Goal: Answer question/provide support

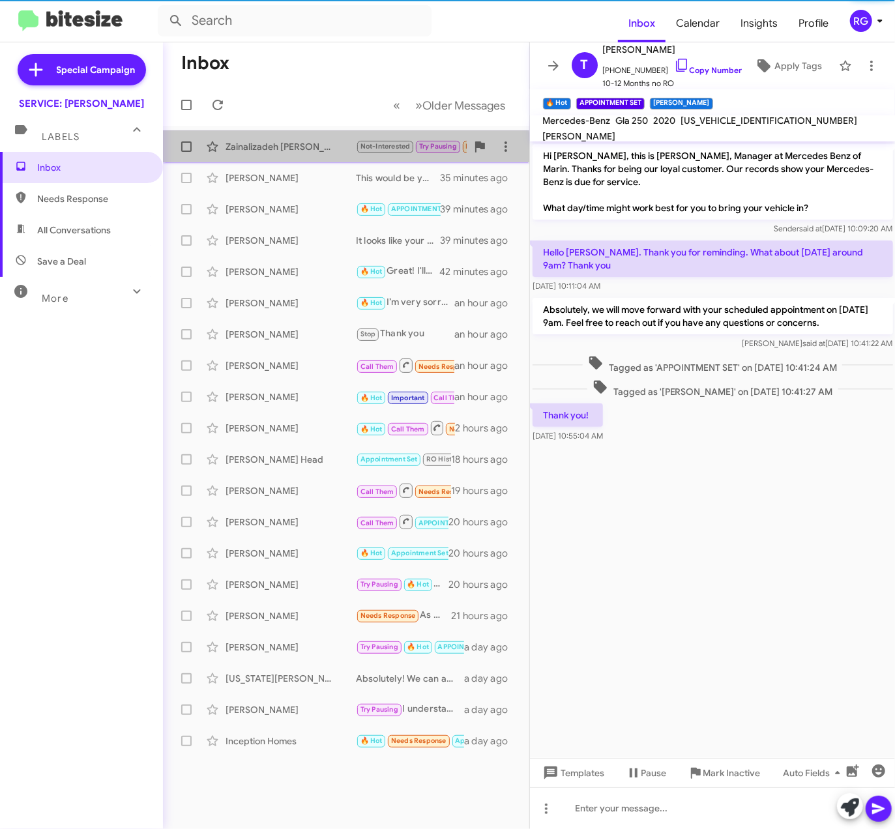
click at [340, 159] on div "Zainalizadeh Mohtaram Not-Interested Try Pausing Needs Response Thank you for y…" at bounding box center [346, 147] width 346 height 26
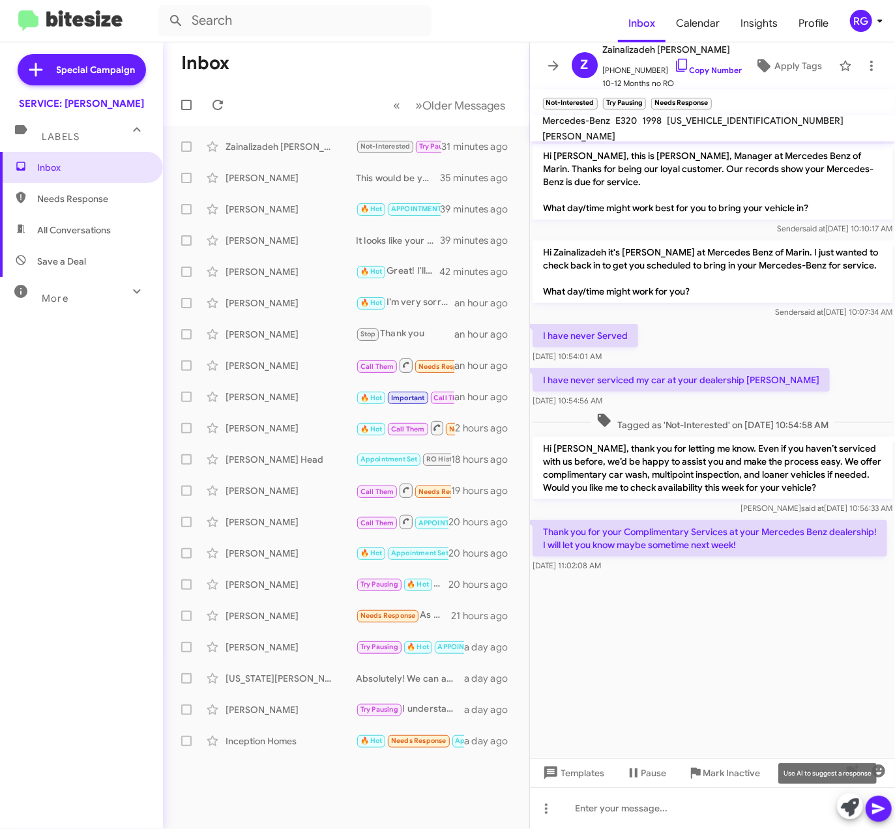
click at [852, 807] on icon at bounding box center [850, 808] width 18 height 18
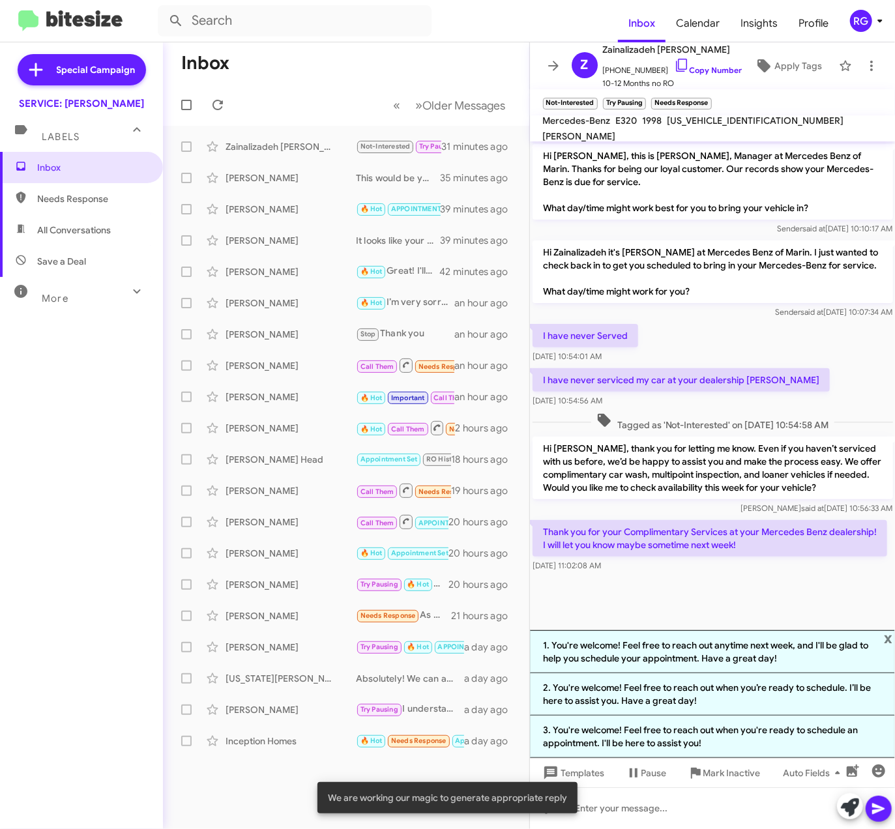
click at [788, 588] on div at bounding box center [713, 586] width 366 height 23
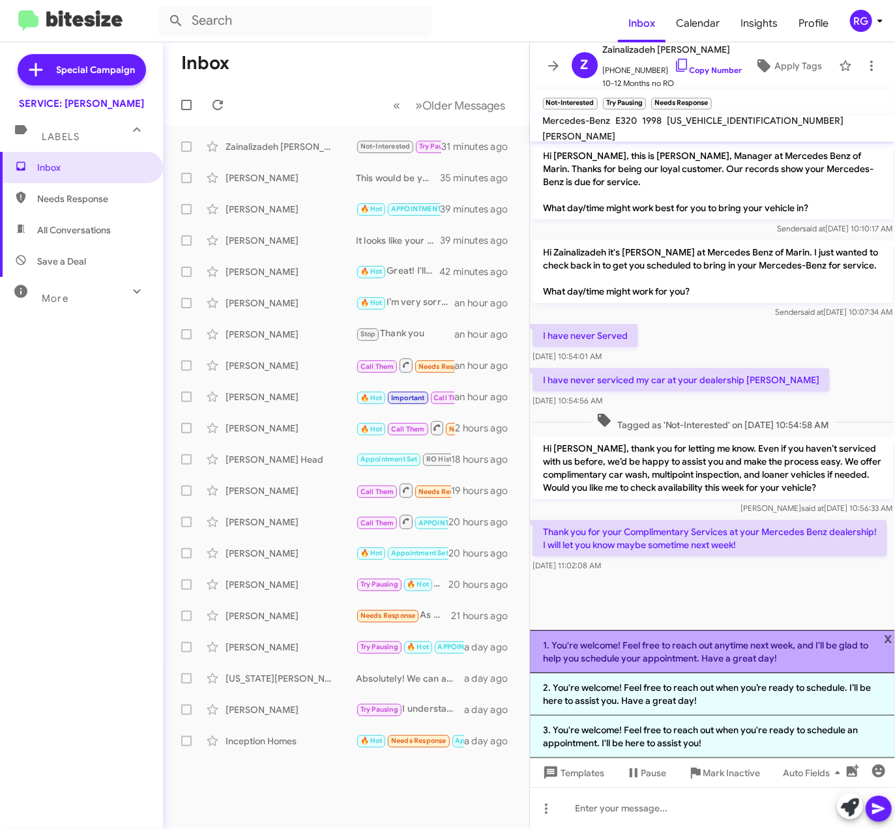
click at [792, 653] on li "1. You're welcome! Feel free to reach out anytime next week, and I'll be glad t…" at bounding box center [713, 652] width 366 height 43
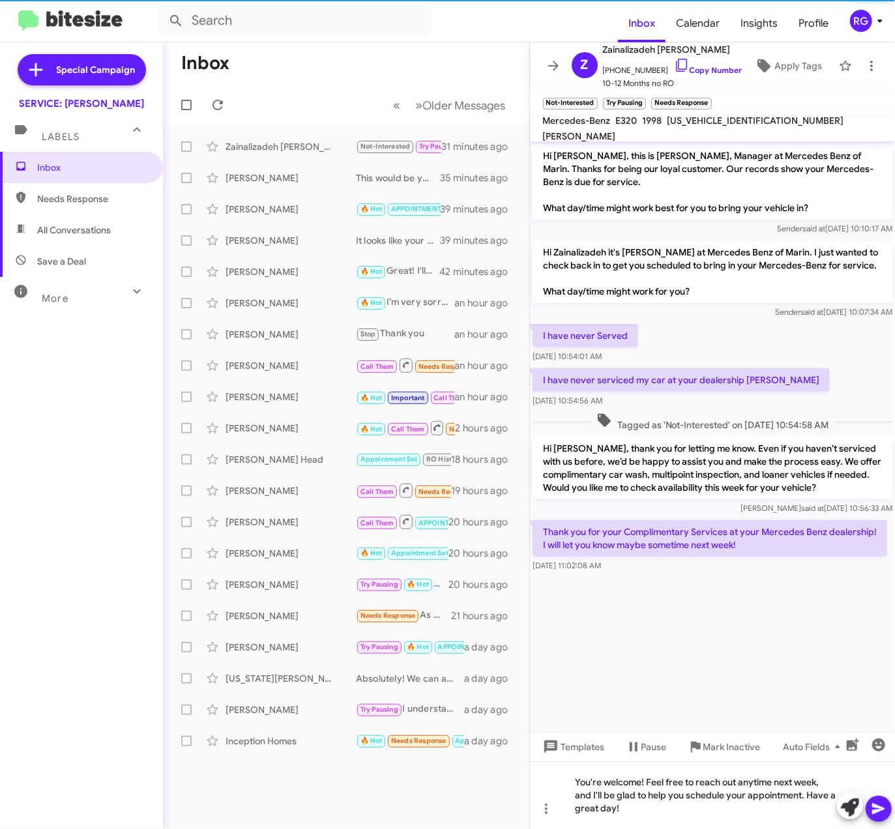
click at [869, 801] on button at bounding box center [879, 809] width 26 height 26
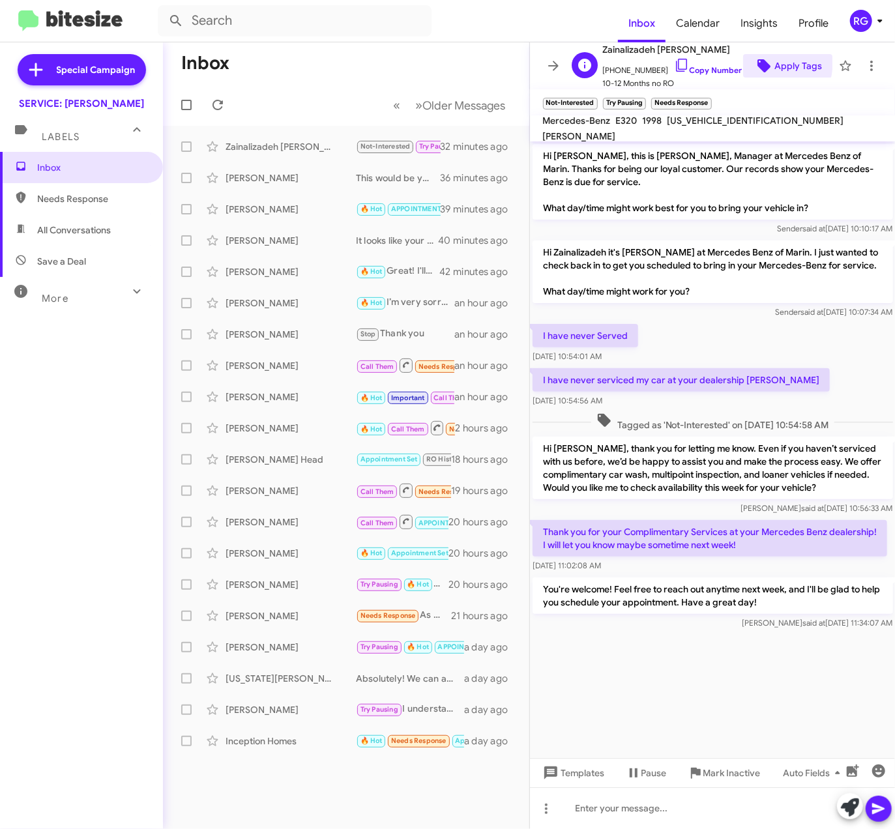
click at [756, 61] on icon at bounding box center [764, 66] width 16 height 16
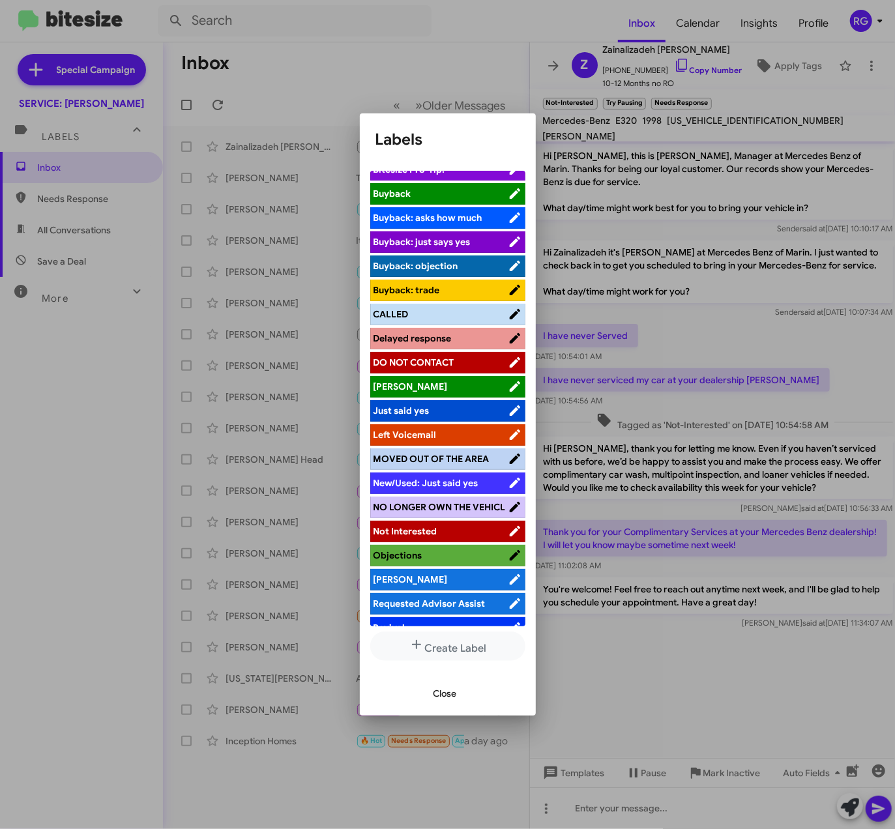
scroll to position [163, 0]
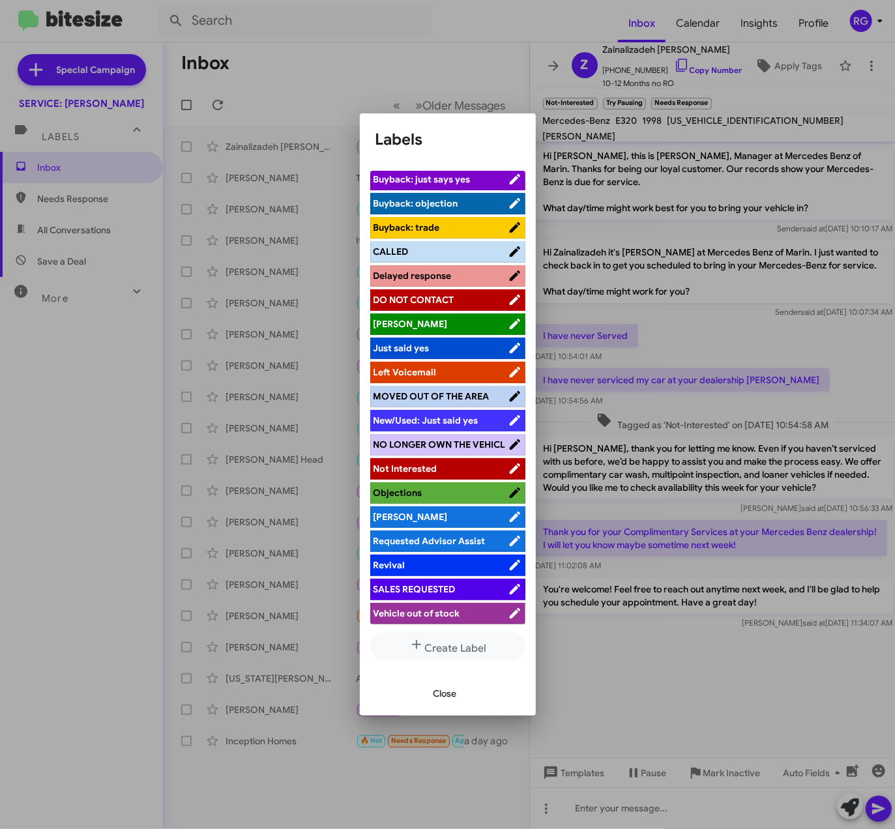
click at [455, 710] on div "Close" at bounding box center [448, 694] width 145 height 44
click at [455, 690] on span "Close" at bounding box center [445, 693] width 23 height 23
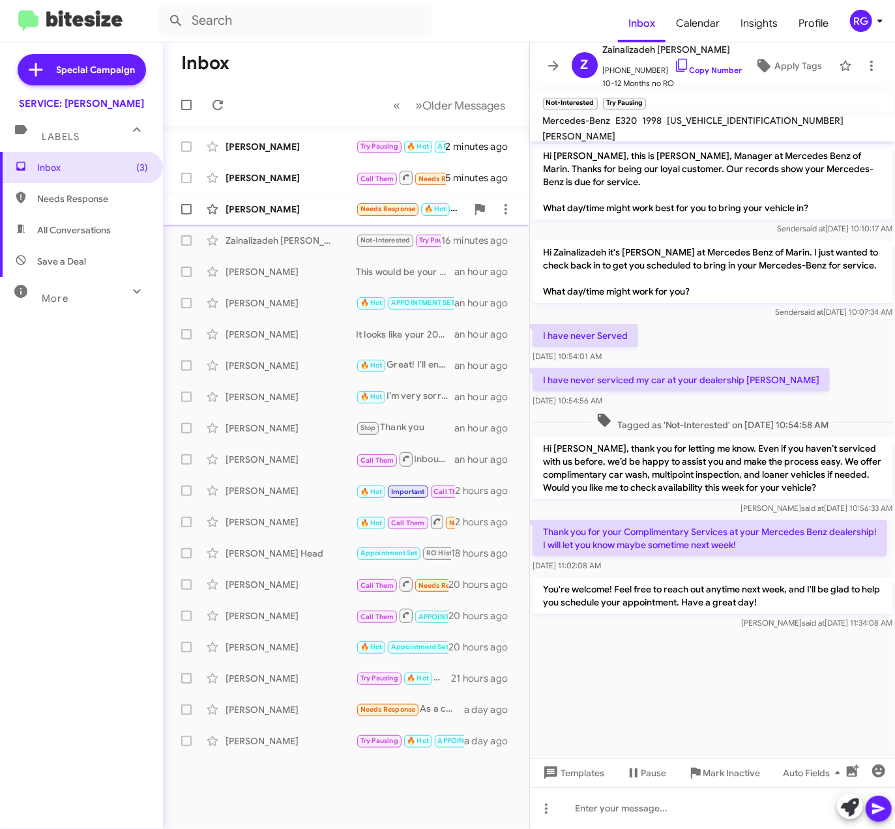
click at [269, 211] on div "Margaret Degooyer" at bounding box center [291, 209] width 130 height 13
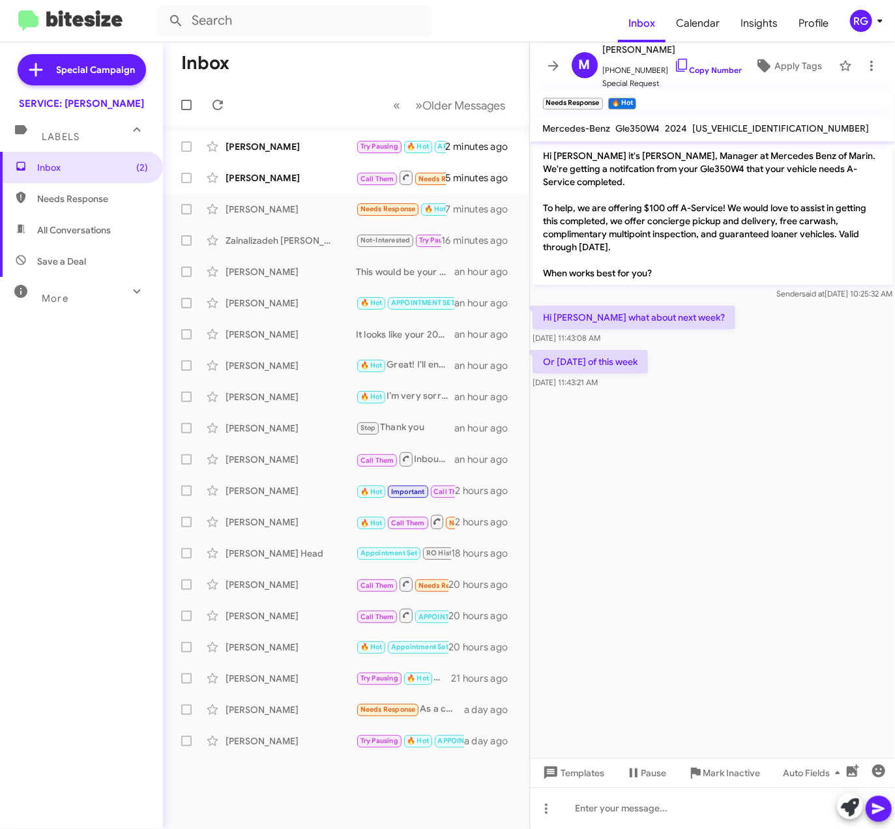
click at [731, 130] on span "4JGFB4FB2RB251474" at bounding box center [781, 129] width 177 height 12
click at [738, 132] on span "4JGFB4FB2RB251474" at bounding box center [781, 129] width 177 height 12
click at [738, 136] on div "4JGFB4FB2RB251474" at bounding box center [782, 129] width 182 height 16
click at [738, 134] on div "4JGFB4FB2RB251474" at bounding box center [782, 129] width 182 height 16
click at [741, 128] on span "4JGFB4FB2RB251474" at bounding box center [781, 129] width 177 height 12
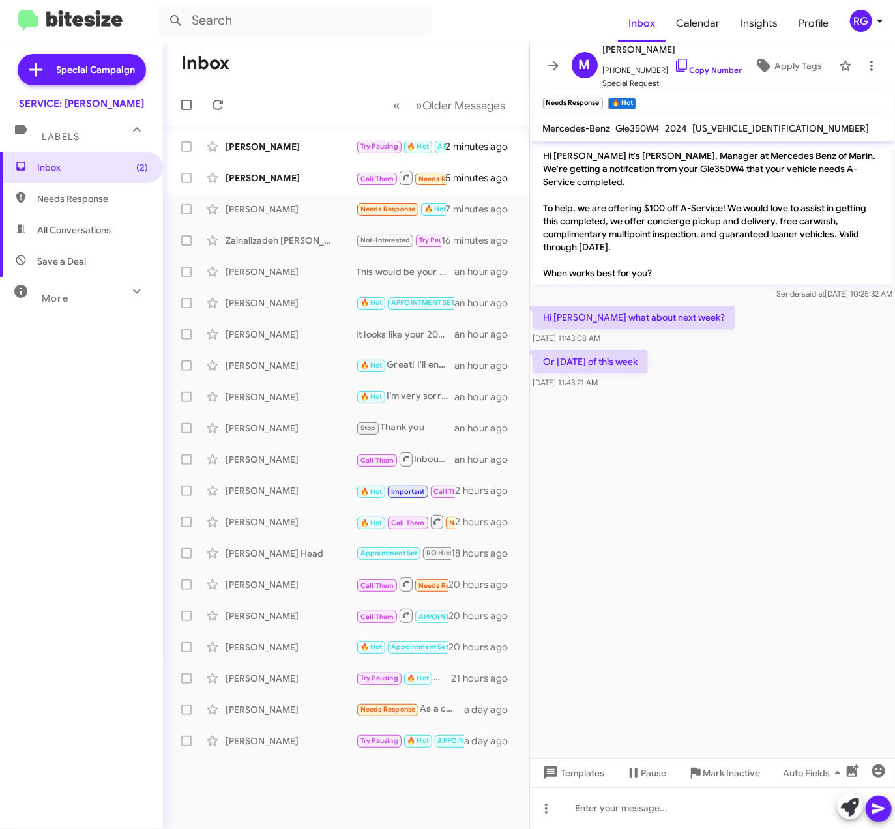
drag, startPoint x: 649, startPoint y: 374, endPoint x: 543, endPoint y: 155, distance: 243.5
click at [543, 155] on div "Hi Margaret it's Omar Ibrahimi, Manager at Mercedes Benz of Marin. We're gettin…" at bounding box center [713, 266] width 366 height 250
copy div "Hi Margaret it's Omar Ibrahimi, Manager at Mercedes Benz of Marin. We're gettin…"
click at [588, 804] on div at bounding box center [713, 809] width 366 height 42
paste div
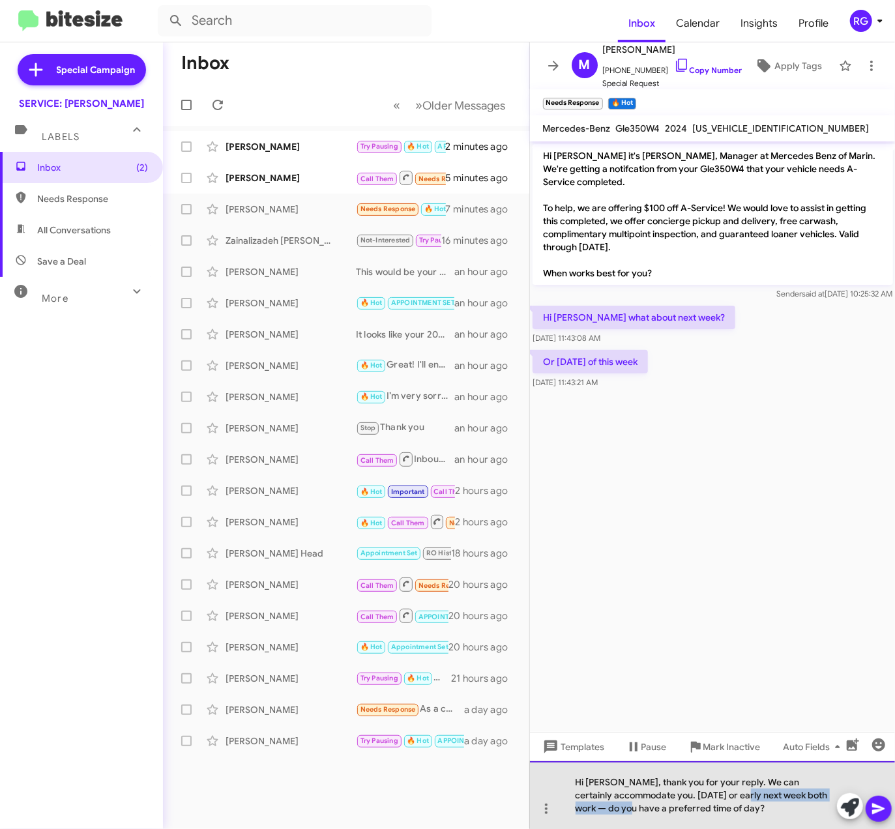
drag, startPoint x: 609, startPoint y: 804, endPoint x: 730, endPoint y: 799, distance: 121.4
click at [730, 799] on div "Hi Margaret, thank you for your reply. We can certainly accommodate you. Friday…" at bounding box center [713, 796] width 366 height 68
drag, startPoint x: 624, startPoint y: 807, endPoint x: 637, endPoint y: 828, distance: 24.6
click at [624, 809] on div "Hi Margaret, thank you for your reply. We can certainly accommodate you. Friday…" at bounding box center [713, 796] width 366 height 68
click at [728, 797] on div "Hi Margaret, thank you for your reply. We can certainly accommodate you. Friday…" at bounding box center [713, 796] width 366 height 68
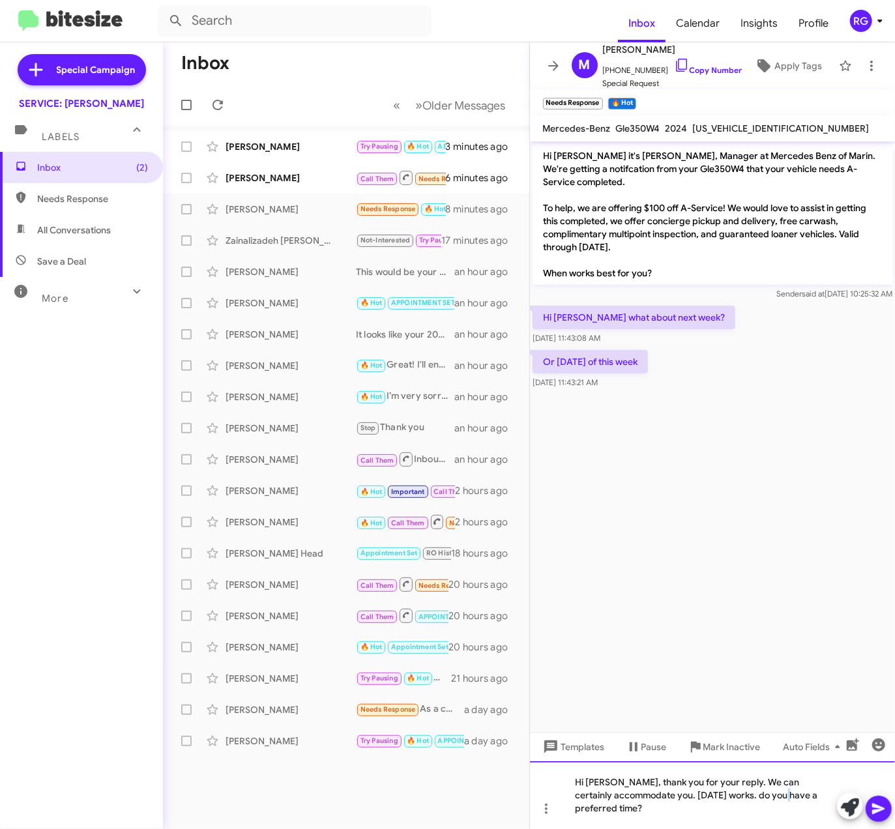
click at [767, 790] on div "Hi Margaret, thank you for your reply. We can certainly accommodate you. Friday…" at bounding box center [713, 796] width 366 height 68
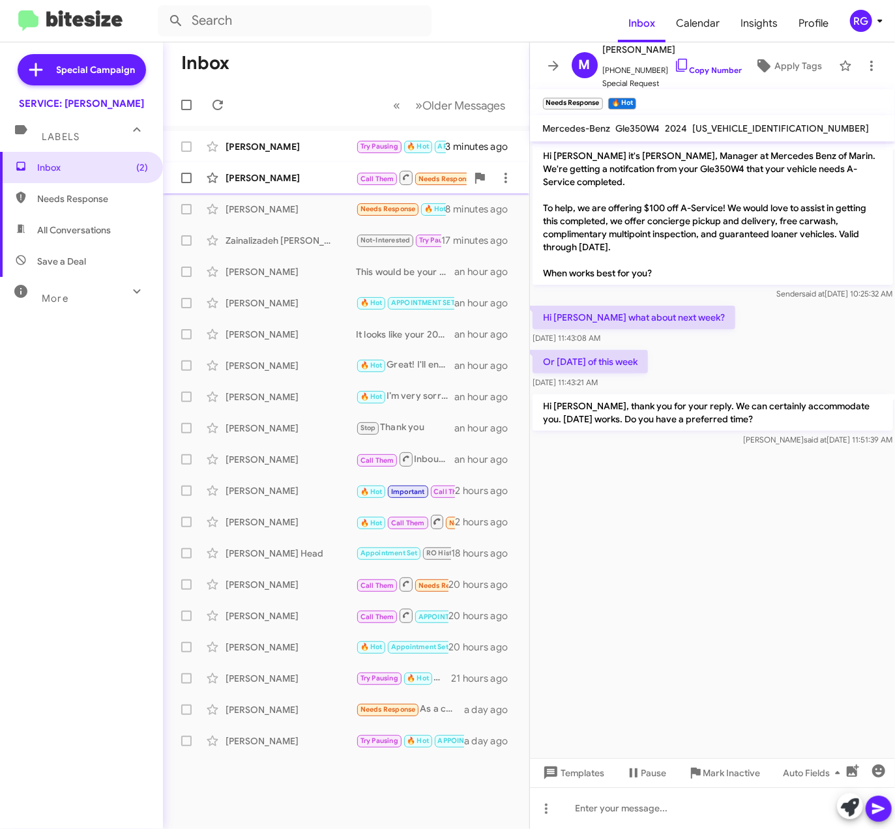
click at [390, 186] on span "Call Them Needs Response" at bounding box center [417, 178] width 122 height 16
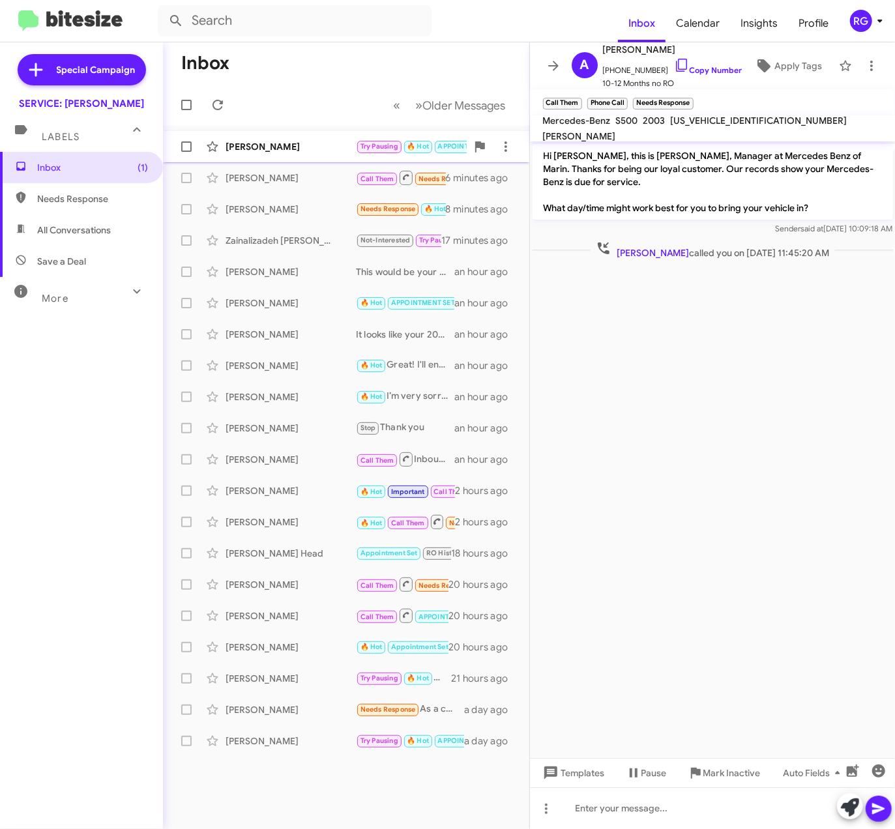
click at [295, 144] on div "[PERSON_NAME]" at bounding box center [291, 146] width 130 height 13
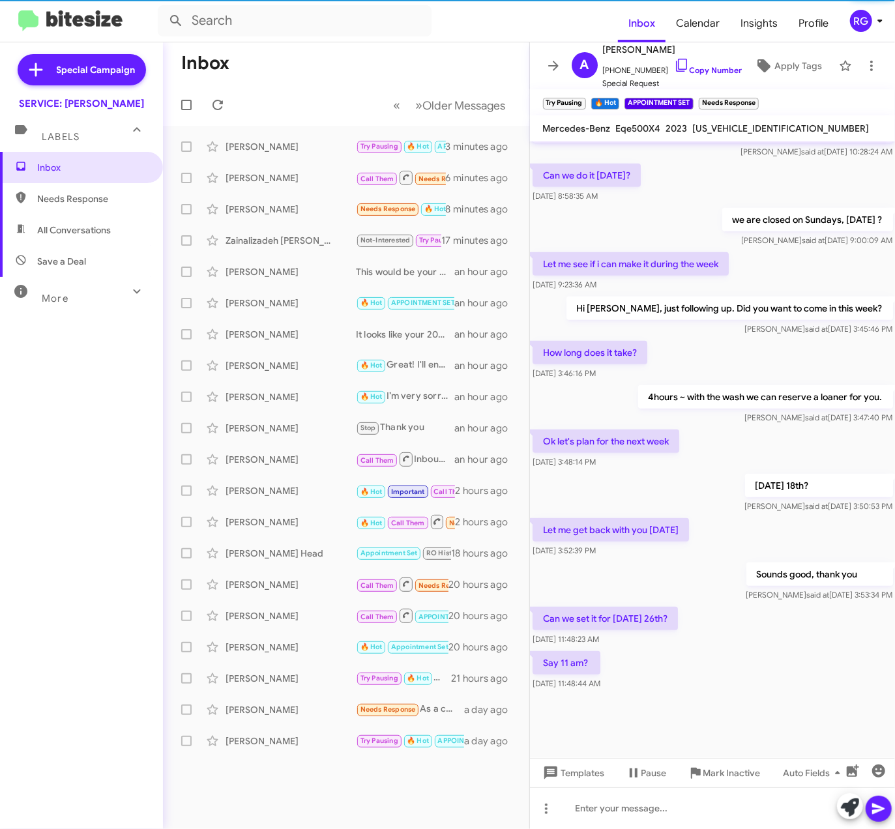
scroll to position [472, 0]
click at [744, 125] on span "4JGGM2CB1PA001928" at bounding box center [781, 129] width 177 height 12
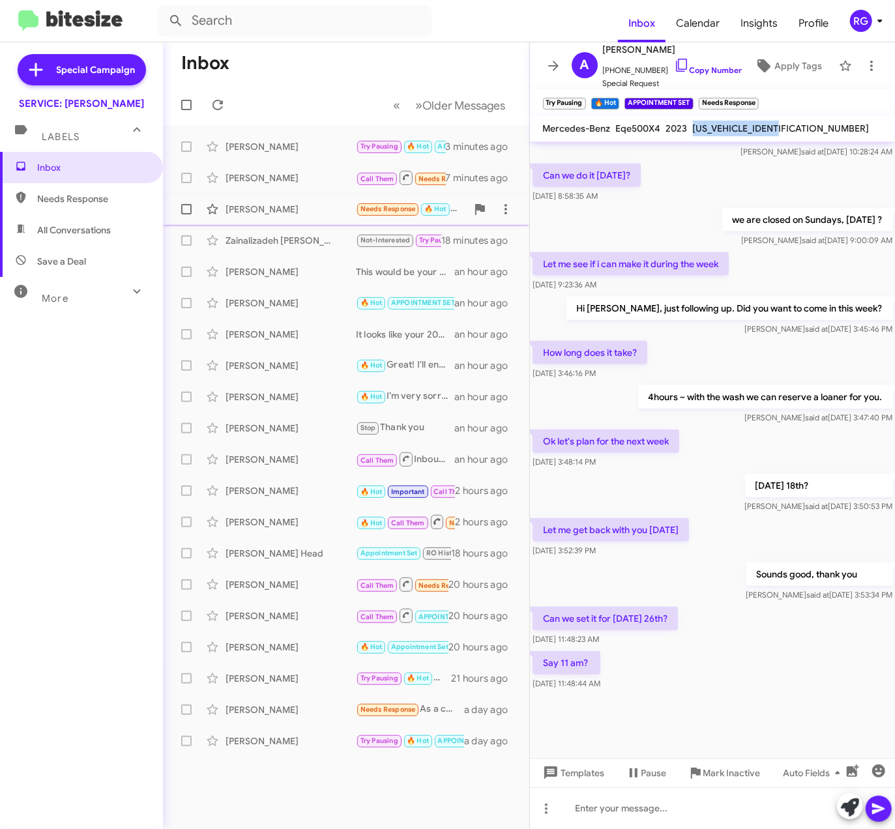
copy span "4JGGM2CB1PA001928"
click at [848, 807] on icon at bounding box center [850, 808] width 18 height 18
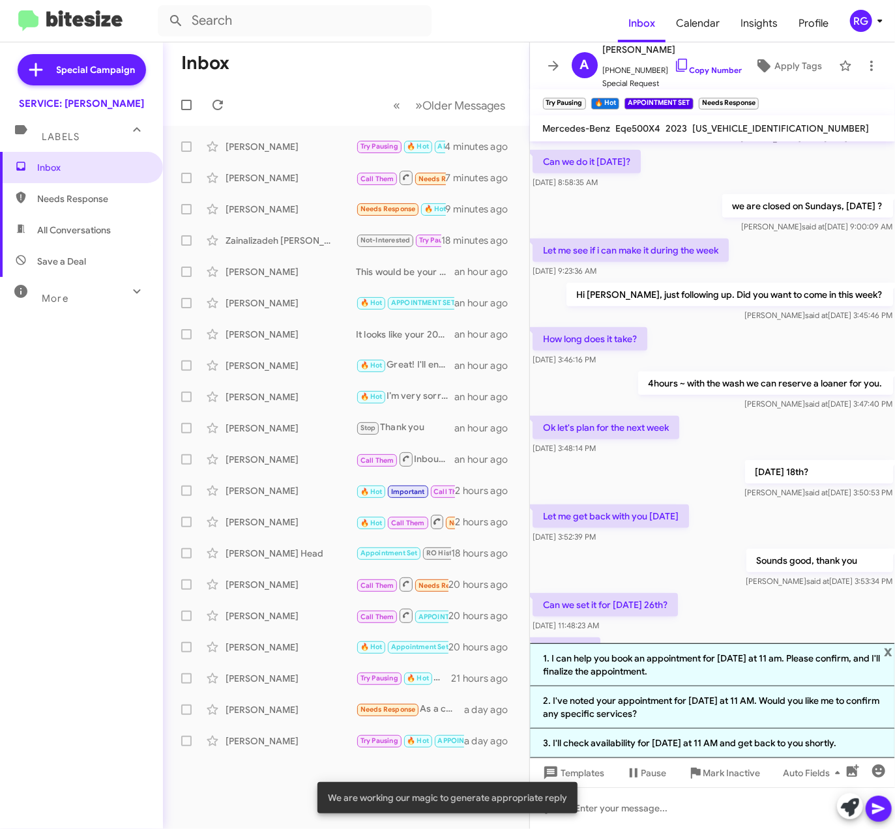
click at [762, 713] on li "2. I've noted your appointment for Tuesday, the 26th at 11 AM. Would you like m…" at bounding box center [713, 708] width 366 height 42
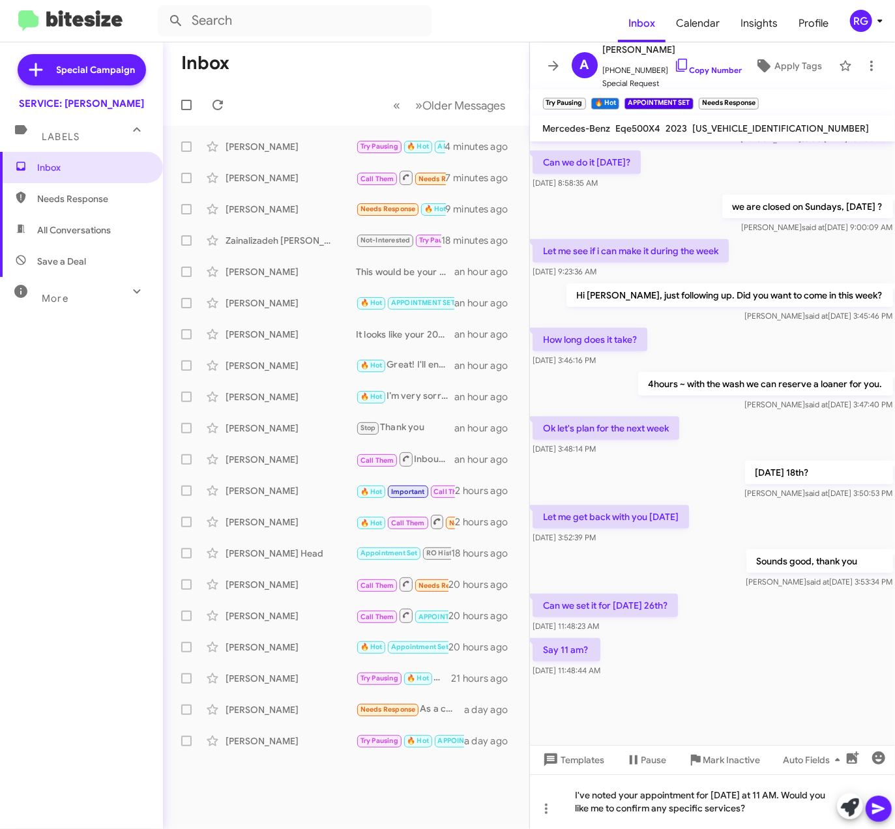
click at [736, 281] on div "Let me see if i can make it during the week Aug 12, 2025, 9:23:36 AM" at bounding box center [713, 259] width 366 height 44
drag, startPoint x: 814, startPoint y: 810, endPoint x: 556, endPoint y: 828, distance: 258.2
click at [550, 819] on div "I've noted your appointment for Tuesday, the 26th at 11 AM. Would you like me t…" at bounding box center [713, 802] width 366 height 55
click at [836, 797] on div "I've noted your appointment for Tuesday, the 26th at 11 AM. IF anything changes…" at bounding box center [713, 802] width 366 height 55
drag, startPoint x: 664, startPoint y: 805, endPoint x: 685, endPoint y: 809, distance: 21.4
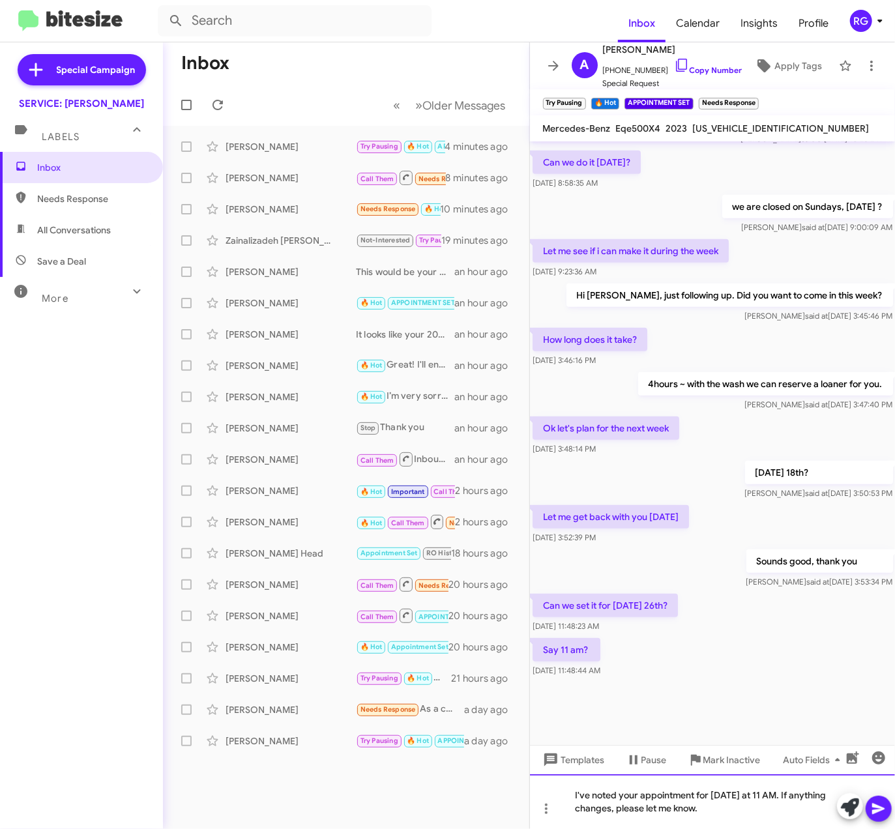
click at [665, 807] on div "I've noted your appointment for Tuesday, the 26th at 11 AM. If anything changes…" at bounding box center [713, 802] width 366 height 55
click at [797, 812] on div "I've noted your appointment for Tuesday, the 26th at 11 AM. If anything changes…" at bounding box center [713, 802] width 366 height 55
click at [885, 812] on icon at bounding box center [879, 809] width 16 height 16
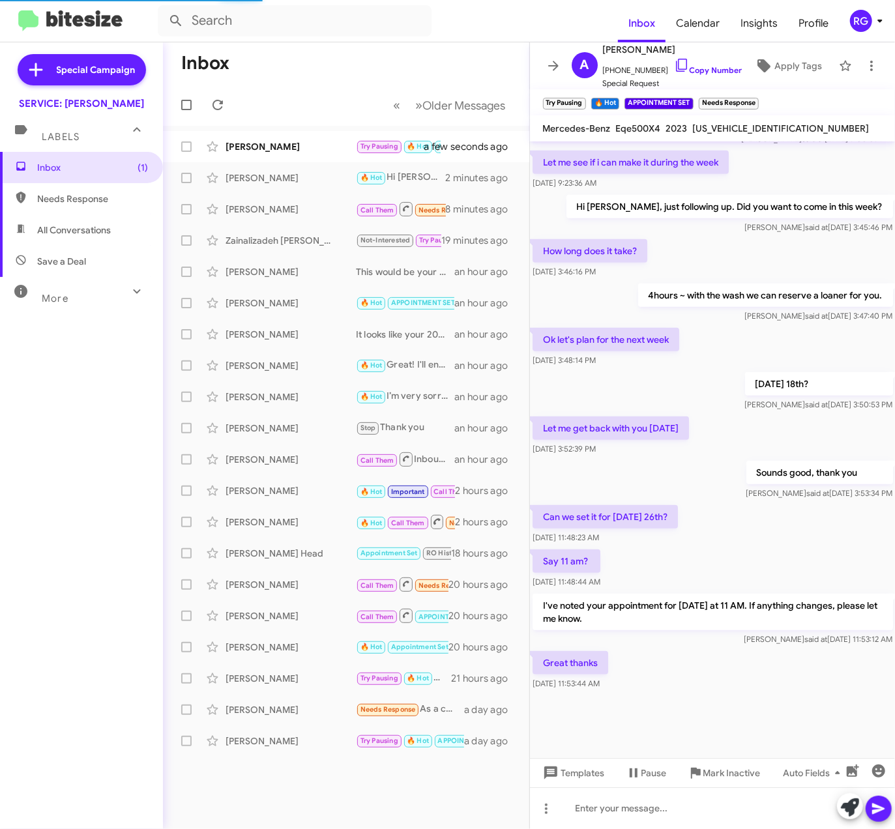
scroll to position [492, 0]
click at [788, 56] on span "Apply Tags" at bounding box center [799, 65] width 48 height 23
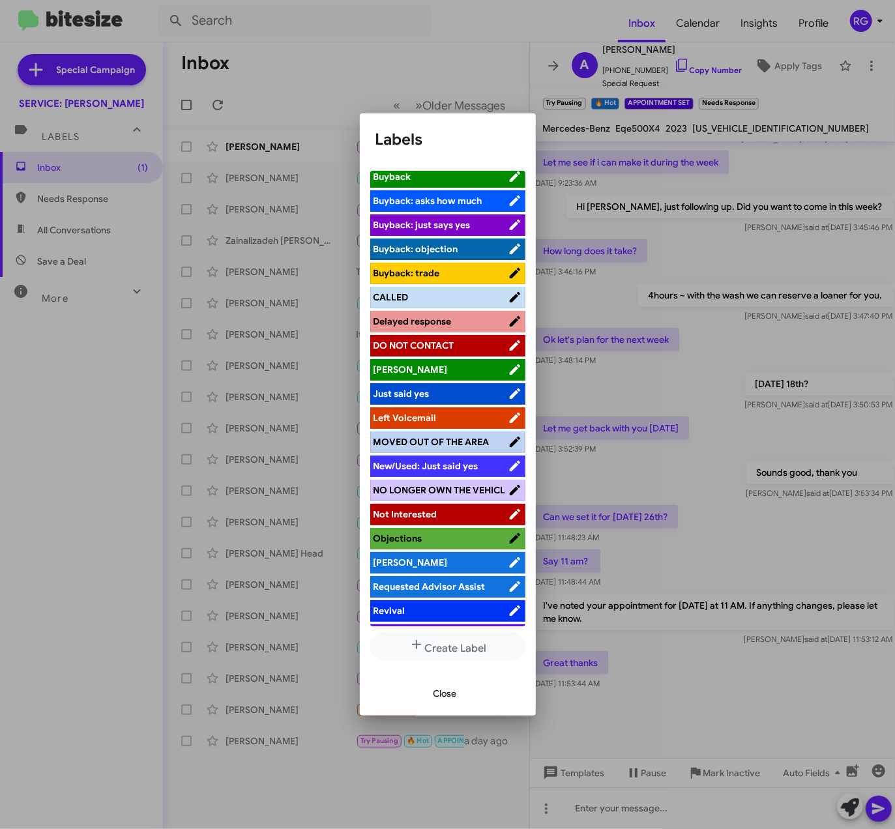
scroll to position [163, 0]
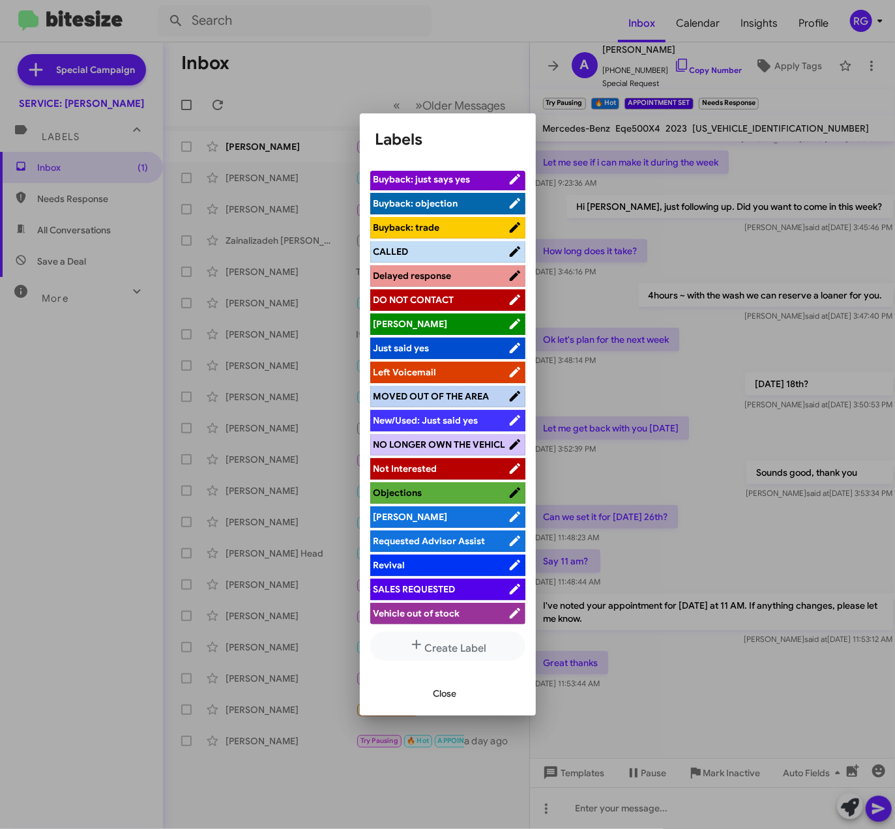
click at [428, 694] on button "Close" at bounding box center [445, 693] width 44 height 23
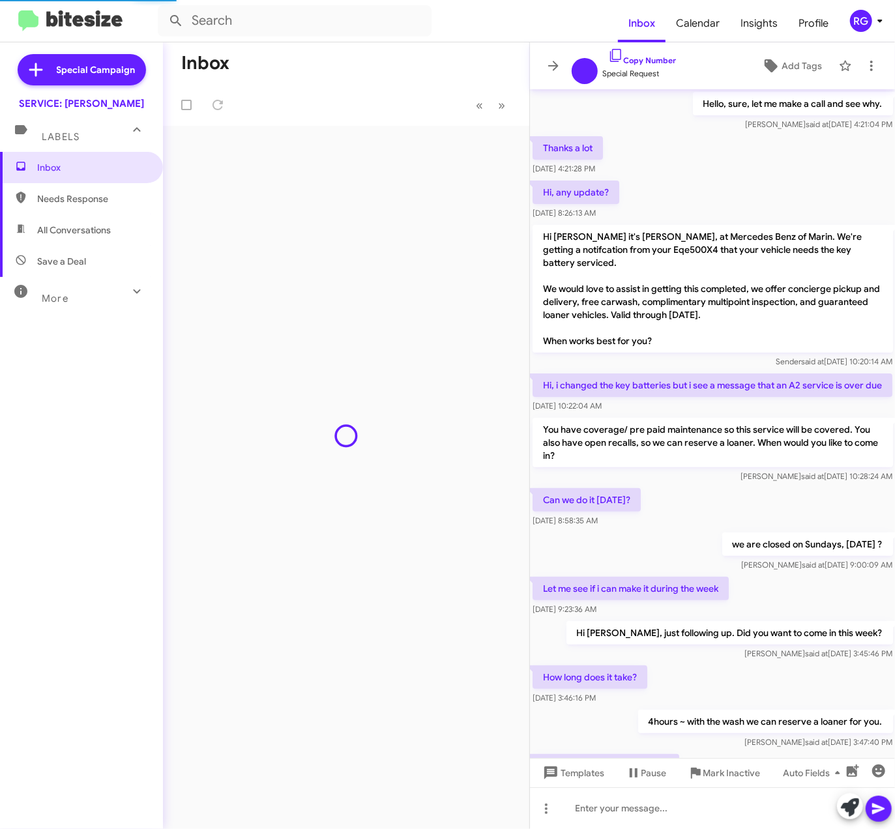
scroll to position [439, 0]
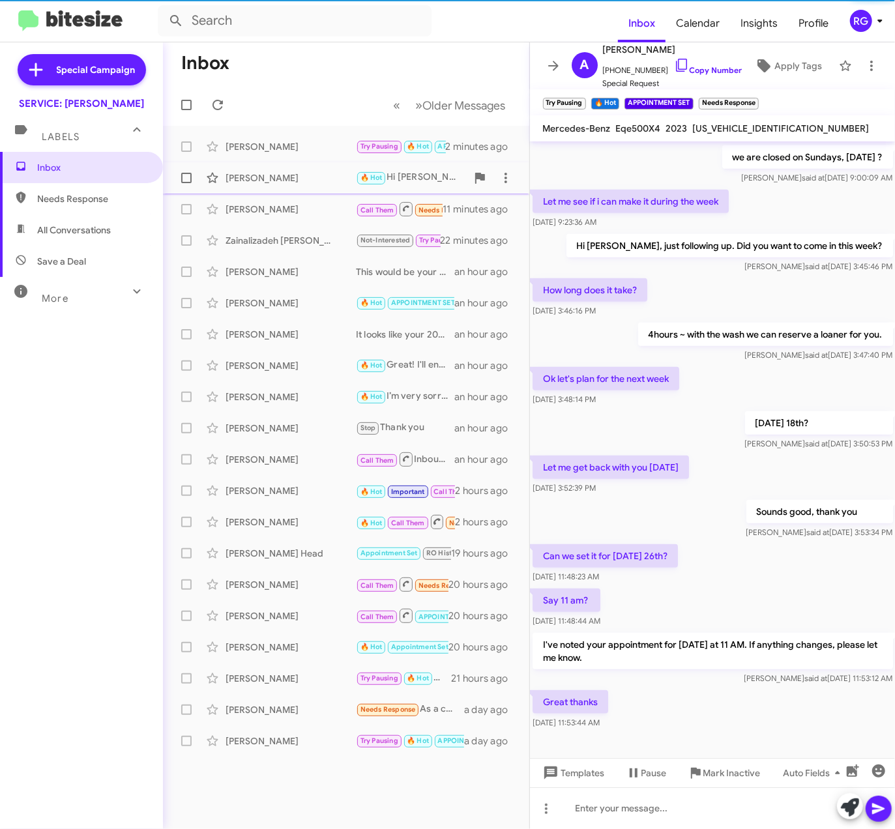
click at [327, 176] on div "Margaret Degooyer" at bounding box center [291, 177] width 130 height 13
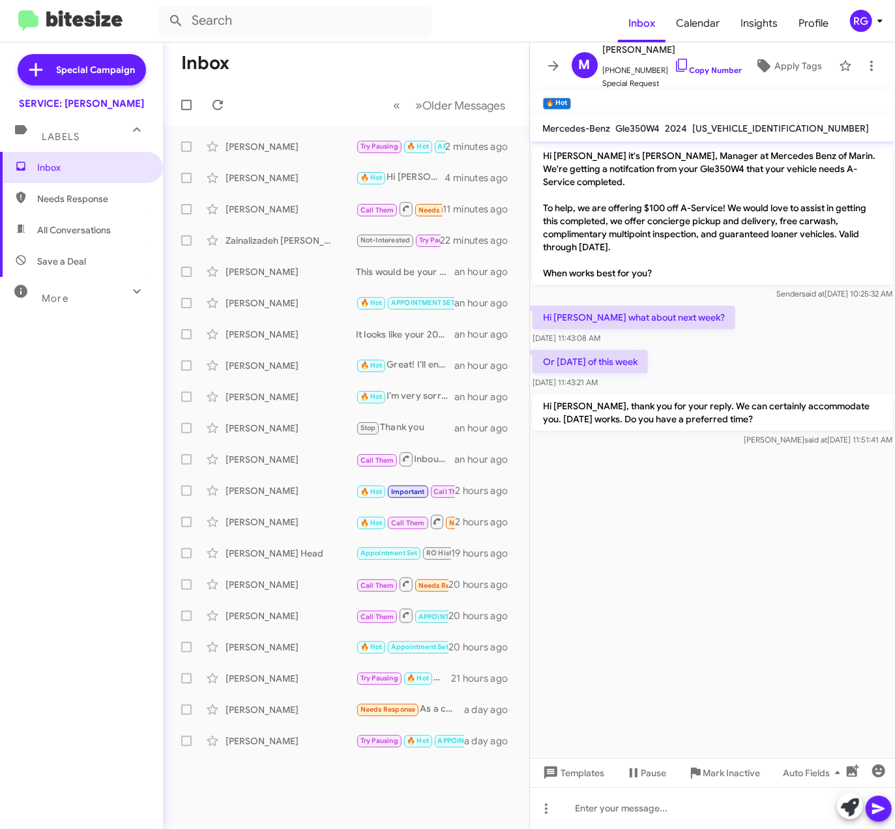
click at [746, 130] on span "4JGFB4FB2RB251474" at bounding box center [781, 129] width 177 height 12
click at [750, 127] on span "4JGFB4FB2RB251474" at bounding box center [781, 129] width 177 height 12
copy span "4JGFB4FB2RB251474"
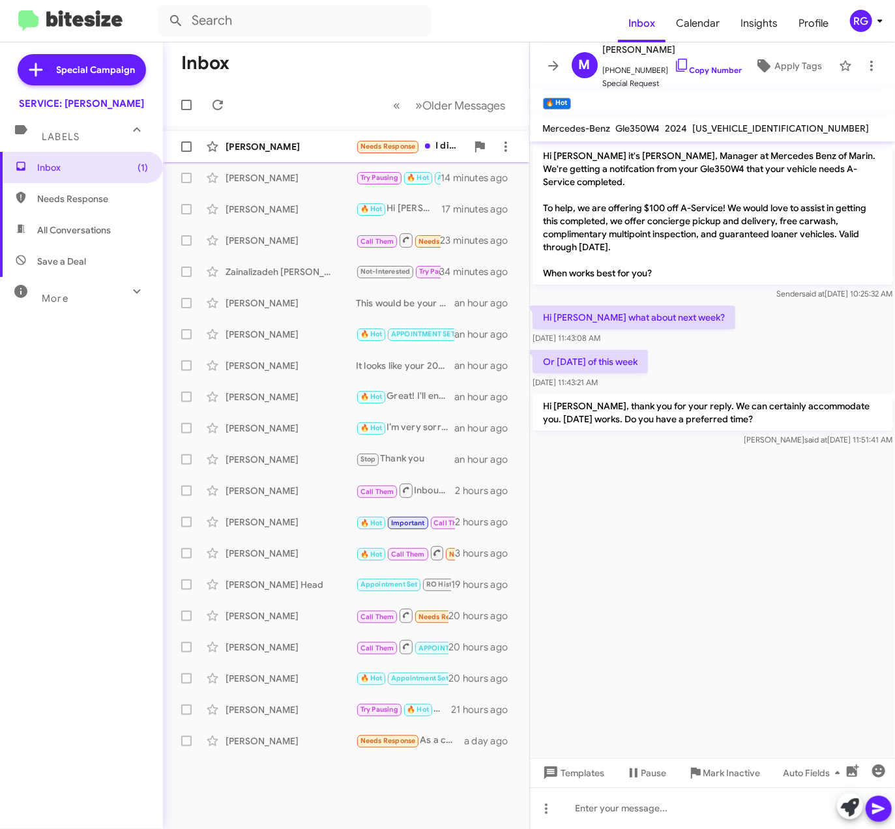
click at [372, 149] on span "Needs Response" at bounding box center [388, 146] width 55 height 8
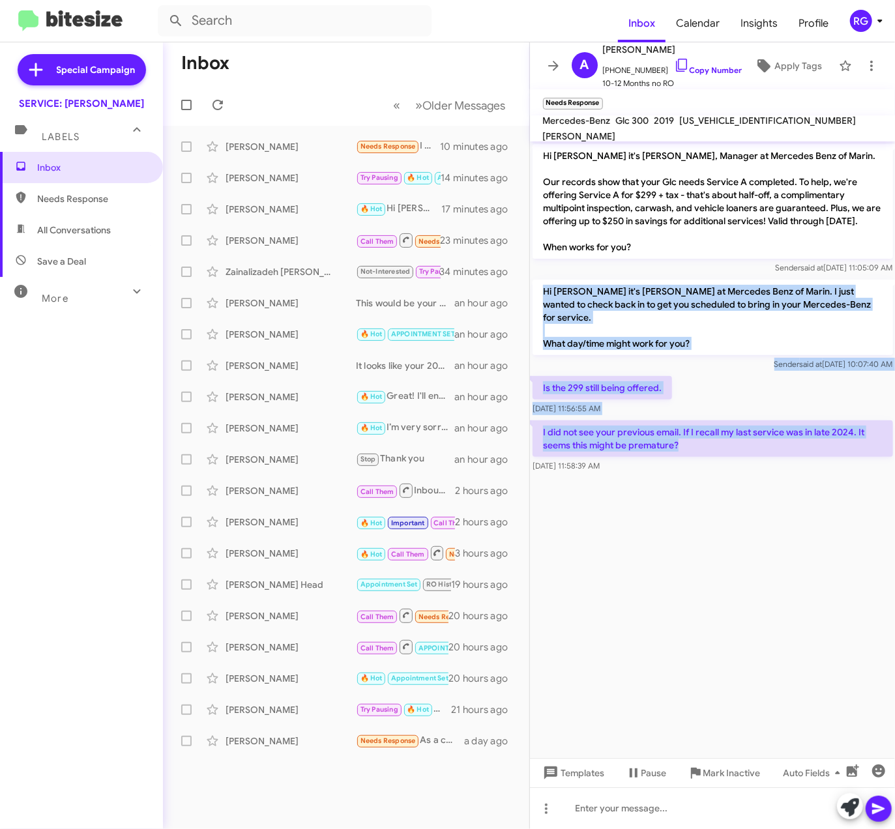
drag, startPoint x: 702, startPoint y: 432, endPoint x: 532, endPoint y: 285, distance: 224.2
click at [532, 285] on div "Hi Anne it's Omar Ibrahimi, Manager at Mercedes Benz of Marin. Our records show…" at bounding box center [713, 308] width 366 height 334
copy div "Hi Anne it's Omar Ibrahimi at Mercedes Benz of Marin. I just wanted to check ba…"
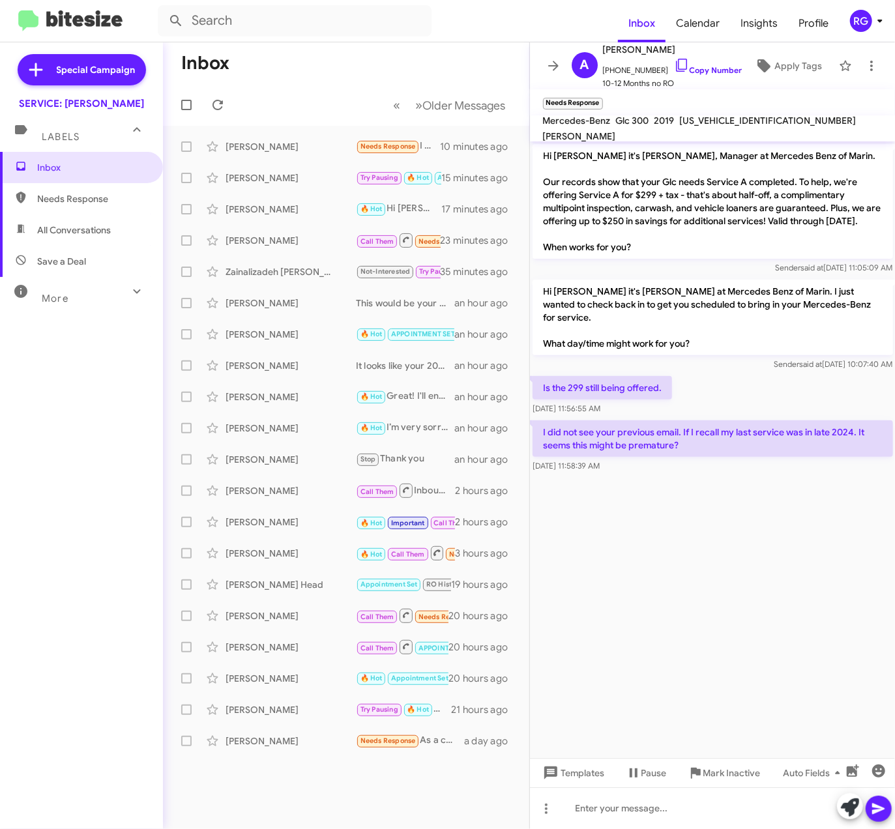
click at [765, 505] on cdk-virtual-scroll-viewport "Hi Anne it's Omar Ibrahimi, Manager at Mercedes Benz of Marin. Our records show…" at bounding box center [713, 449] width 366 height 617
click at [682, 806] on div at bounding box center [713, 809] width 366 height 42
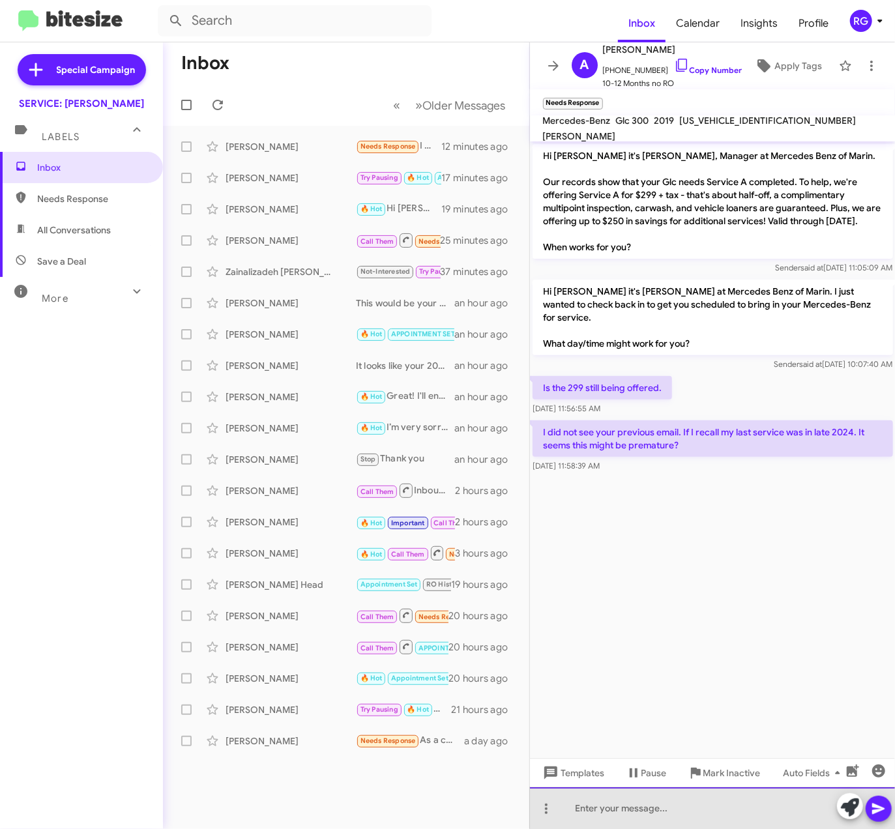
paste div
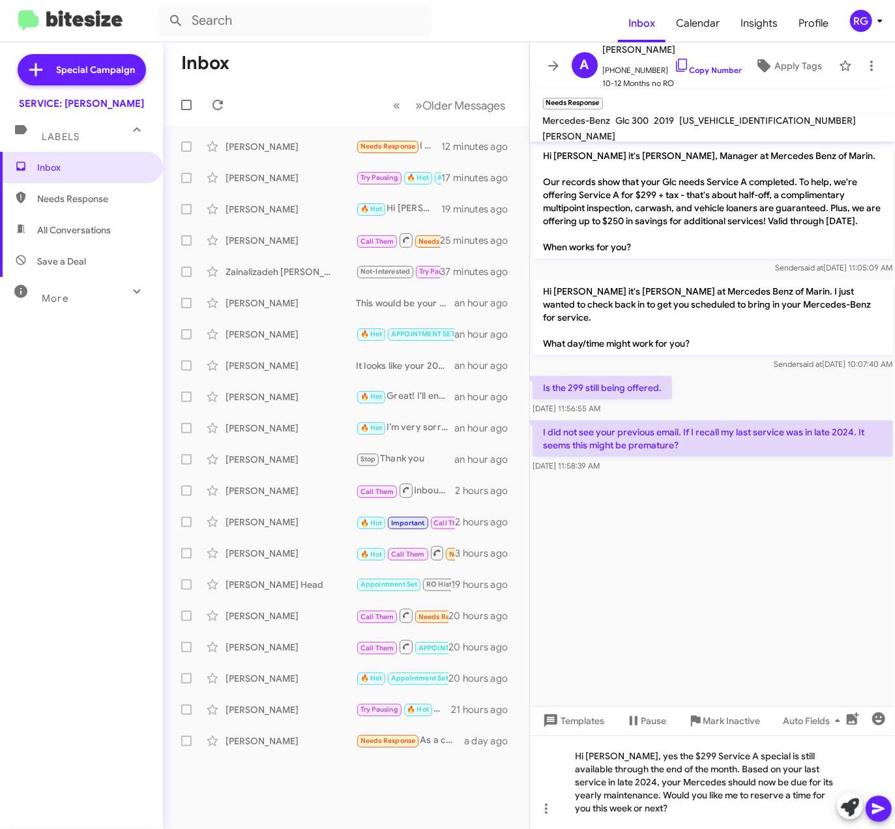
click at [879, 810] on icon at bounding box center [878, 809] width 12 height 11
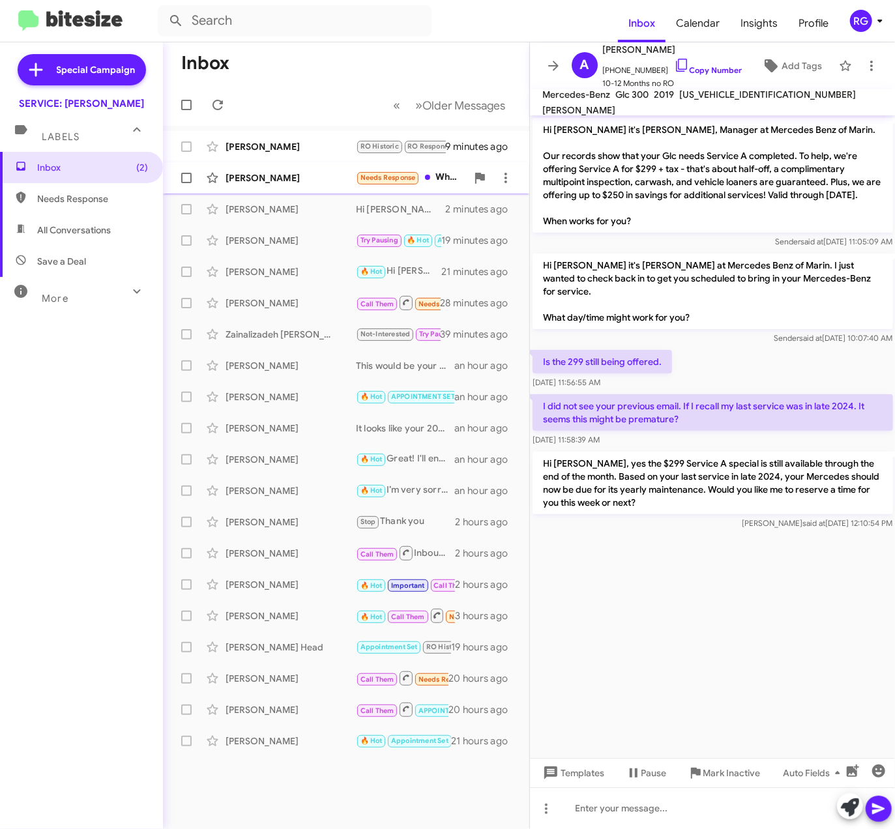
click at [348, 165] on div "[PERSON_NAME] Needs Response Which service is due? 10 minutes ago" at bounding box center [346, 178] width 346 height 26
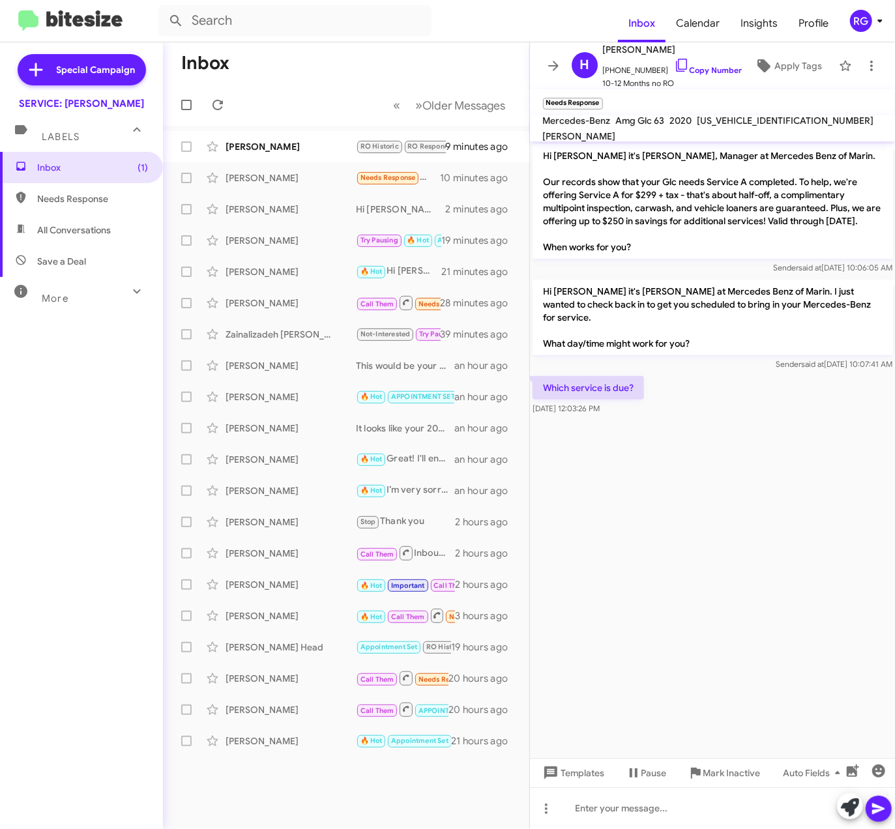
click at [715, 127] on span "[US_VEHICLE_IDENTIFICATION_NUMBER]" at bounding box center [786, 121] width 177 height 12
copy span "[US_VEHICLE_IDENTIFICATION_NUMBER]"
click at [694, 802] on div at bounding box center [713, 809] width 366 height 42
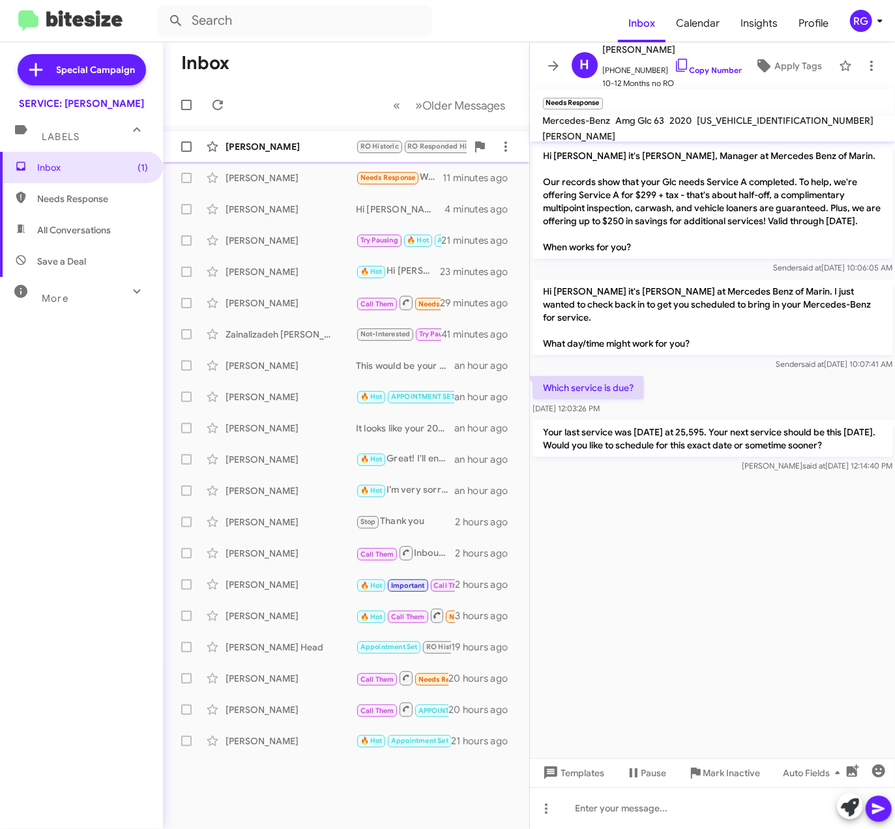
click at [283, 143] on div "[PERSON_NAME]" at bounding box center [291, 146] width 130 height 13
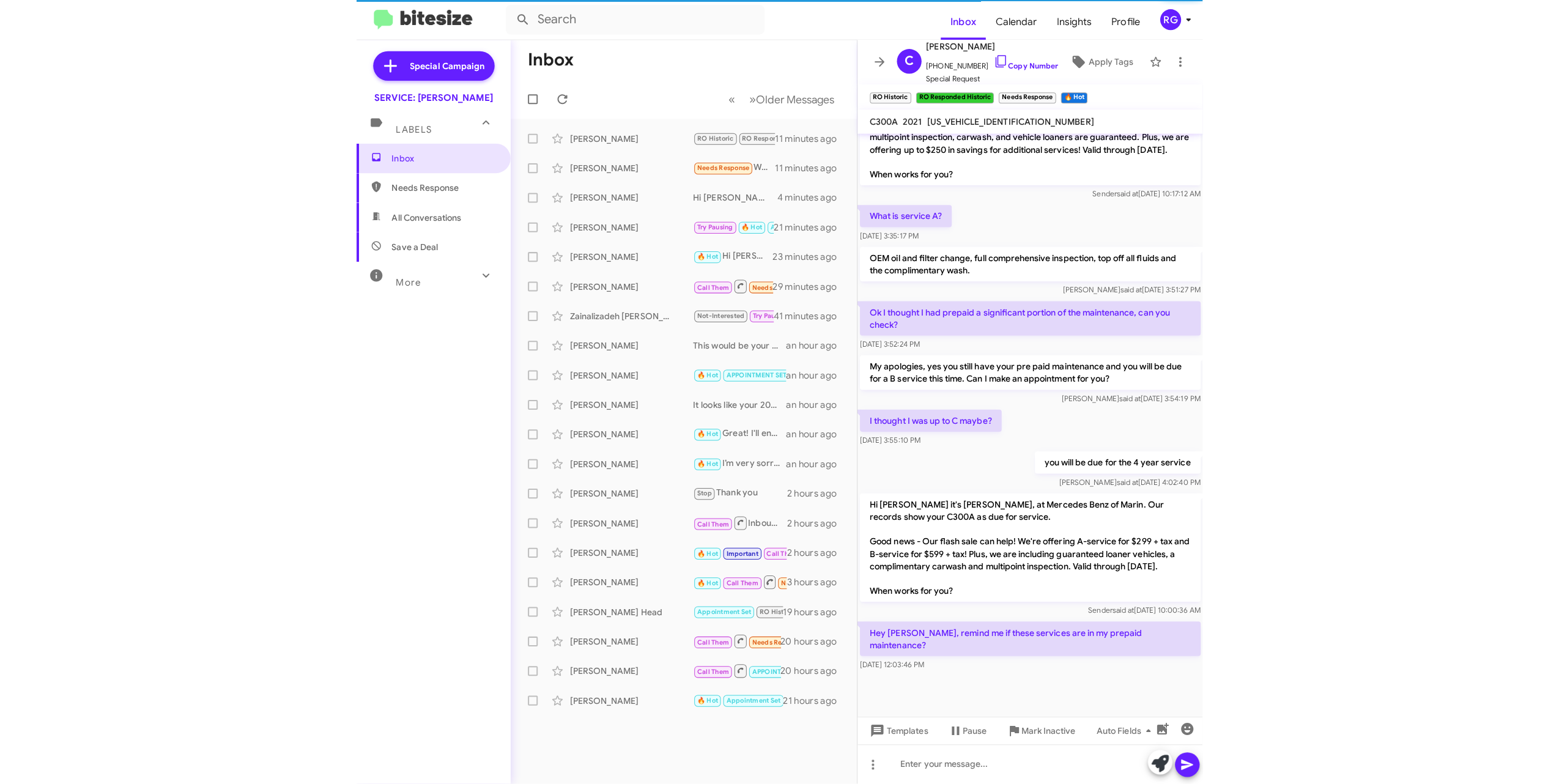
scroll to position [279, 0]
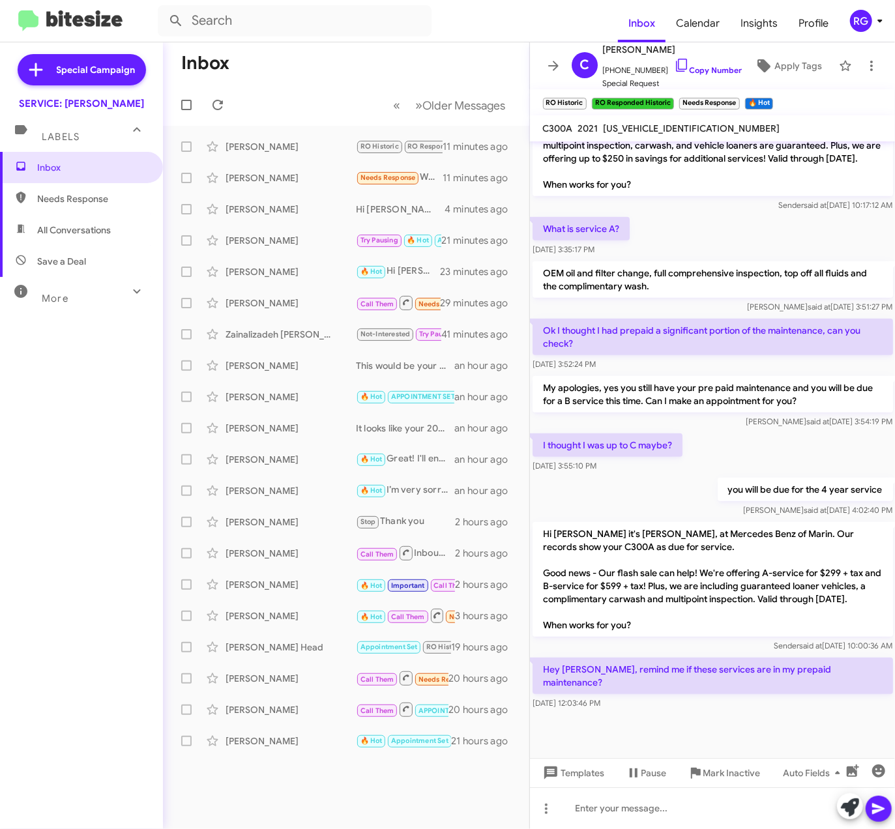
click at [658, 128] on span "[US_VEHICLE_IDENTIFICATION_NUMBER]" at bounding box center [692, 129] width 177 height 12
copy span "[US_VEHICLE_IDENTIFICATION_NUMBER]"
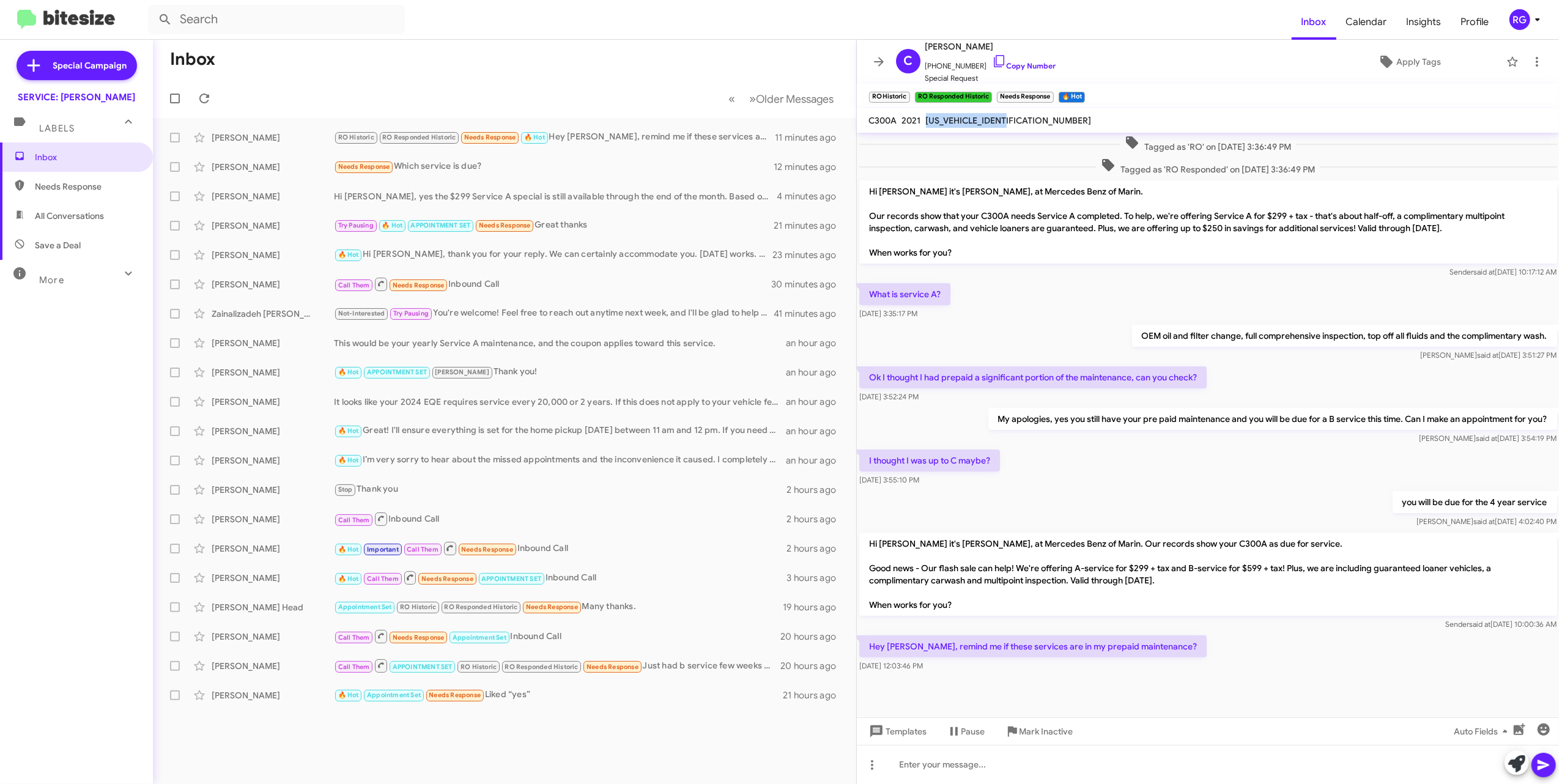
scroll to position [138, 0]
click at [840, 777] on div at bounding box center [1208, 764] width 703 height 39
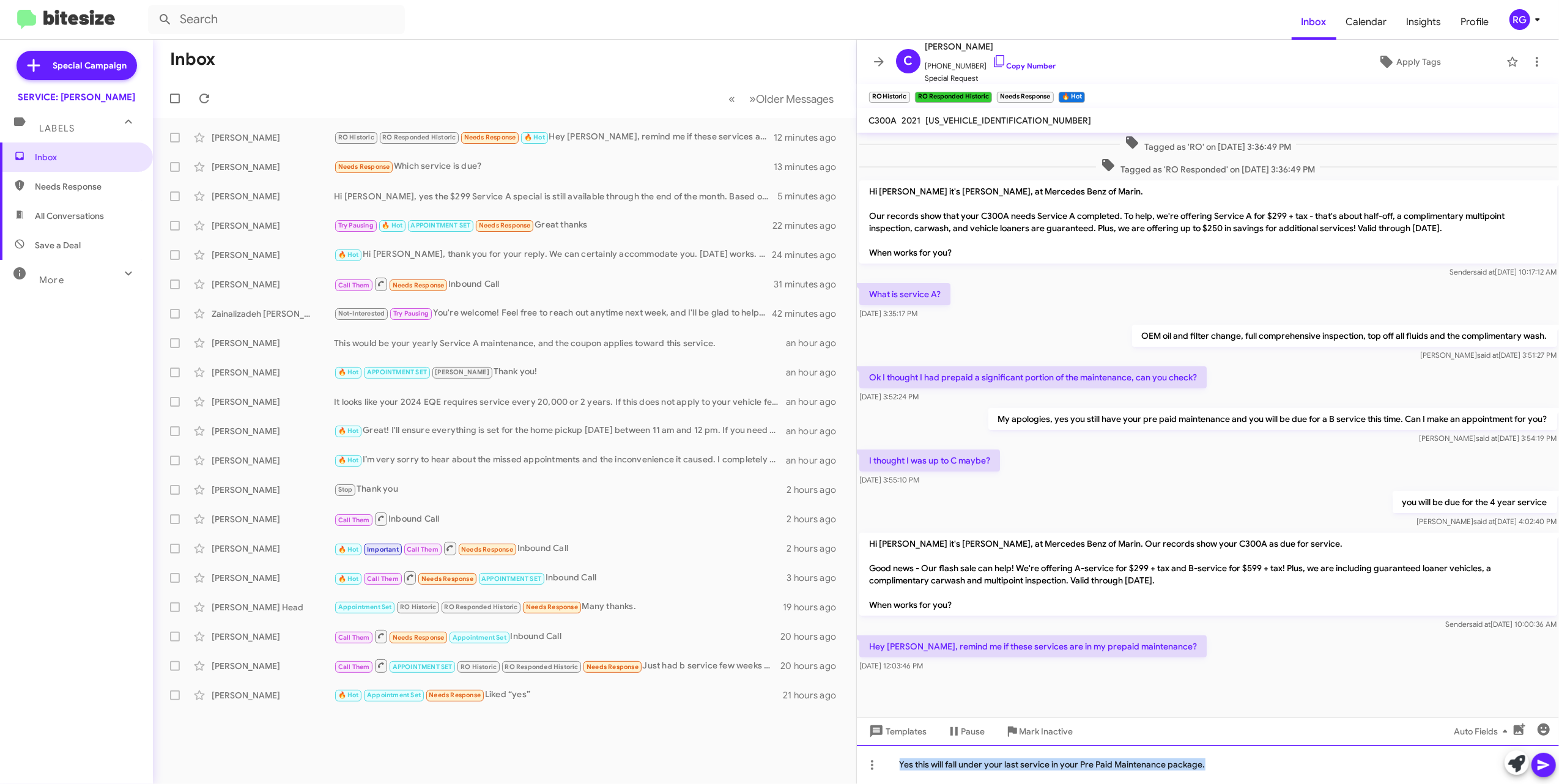
drag, startPoint x: 1207, startPoint y: 768, endPoint x: 721, endPoint y: 763, distance: 486.0
click at [721, 763] on div "Inbox « Previous » Next Older Messages [PERSON_NAME] RO Historic RO Responded H…" at bounding box center [855, 412] width 1406 height 745
copy div "Yes this will fall under your last service in your Pre Paid Maintenance package."
click at [840, 660] on div "[DATE] 12:03:46 PM" at bounding box center [1033, 666] width 347 height 12
drag, startPoint x: 1279, startPoint y: 779, endPoint x: 1200, endPoint y: 776, distance: 79.1
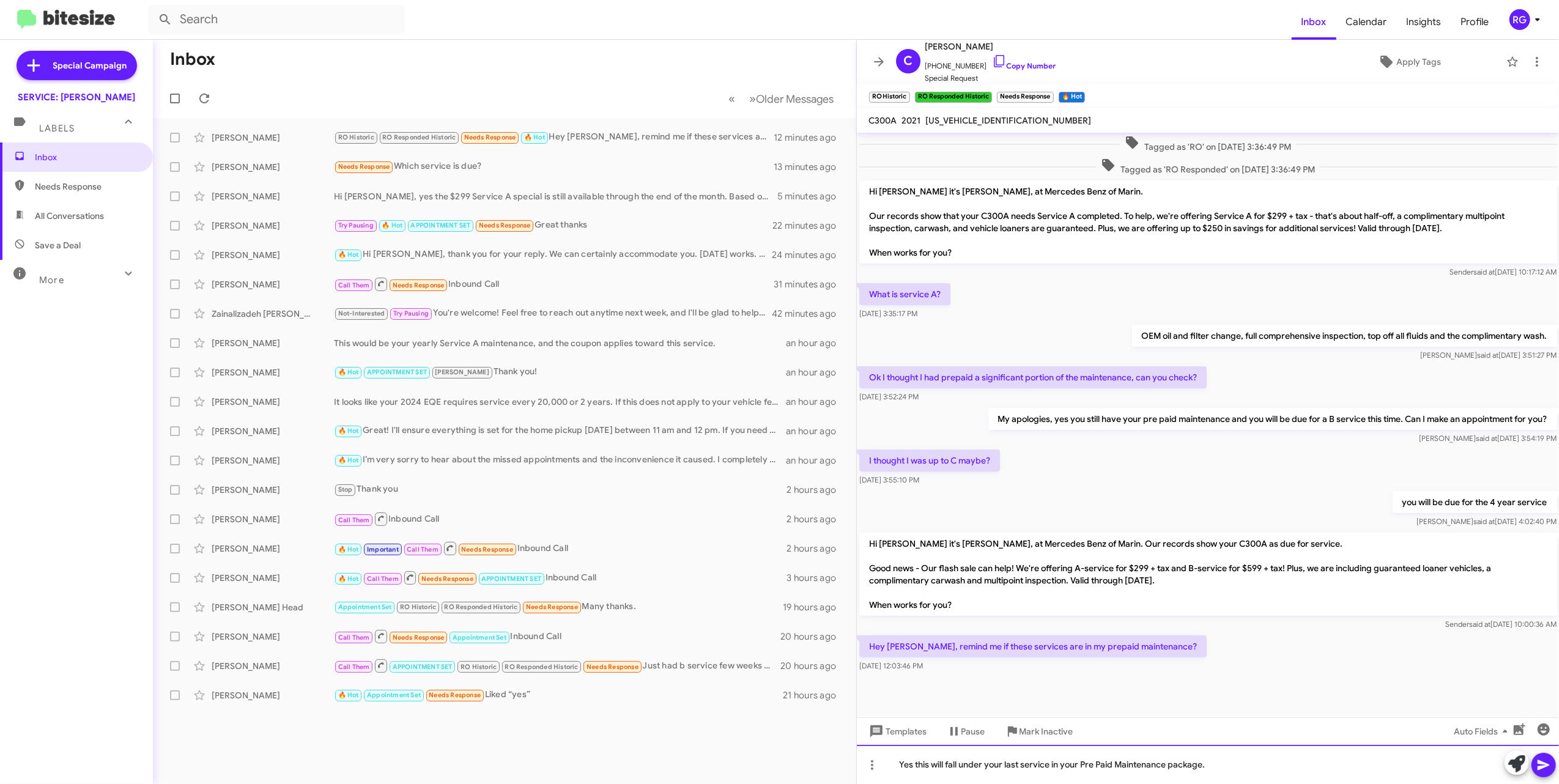
click at [840, 777] on div "Yes this will fall under your last service in your Pre Paid Maintenance package." at bounding box center [1208, 764] width 703 height 39
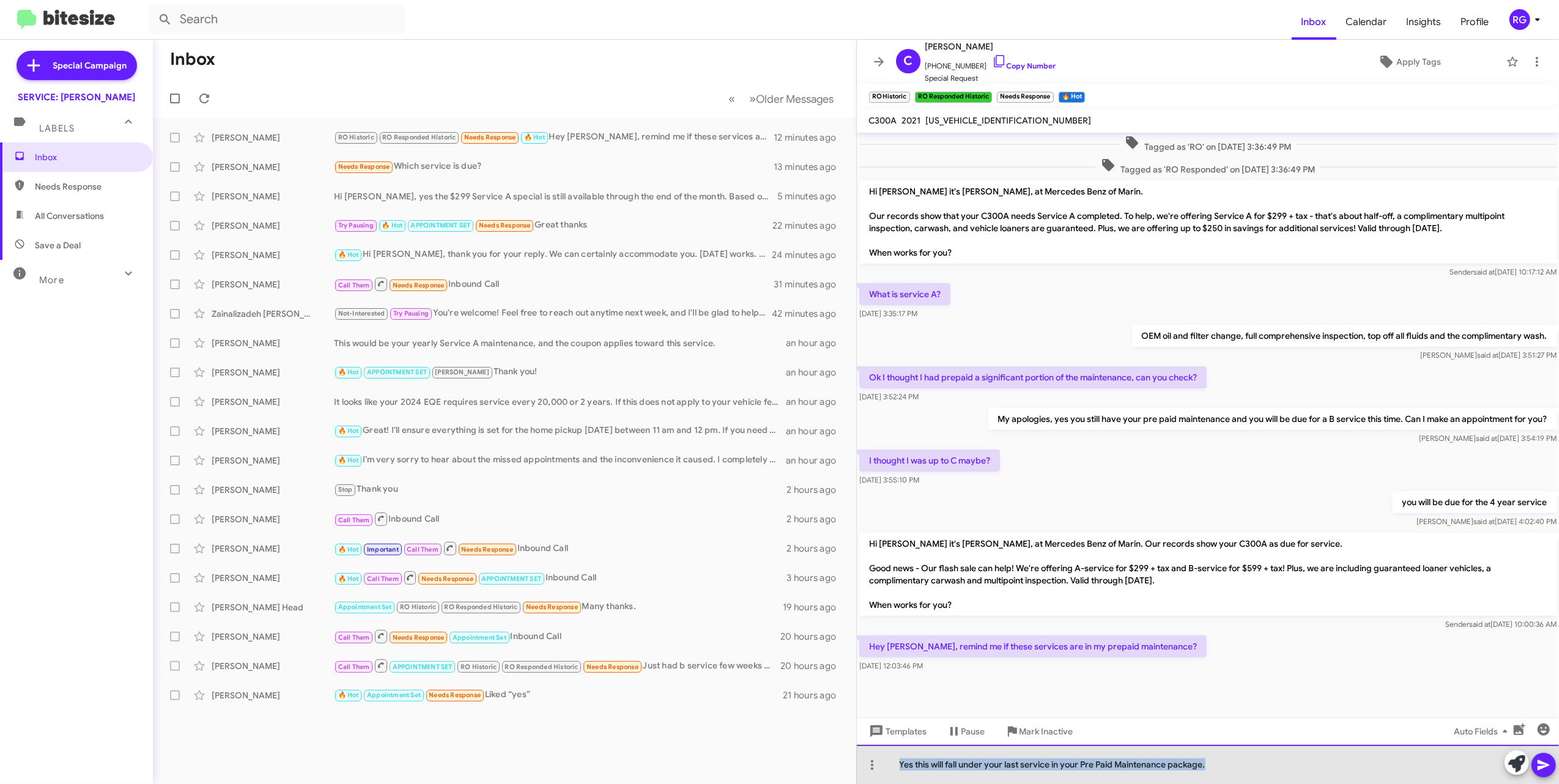
drag, startPoint x: 1232, startPoint y: 771, endPoint x: 561, endPoint y: 730, distance: 672.3
click at [634, 721] on div "Inbox « Previous » Next Older Messages Caitlin Hahn RO Historic RO Responded Hi…" at bounding box center [855, 412] width 1406 height 745
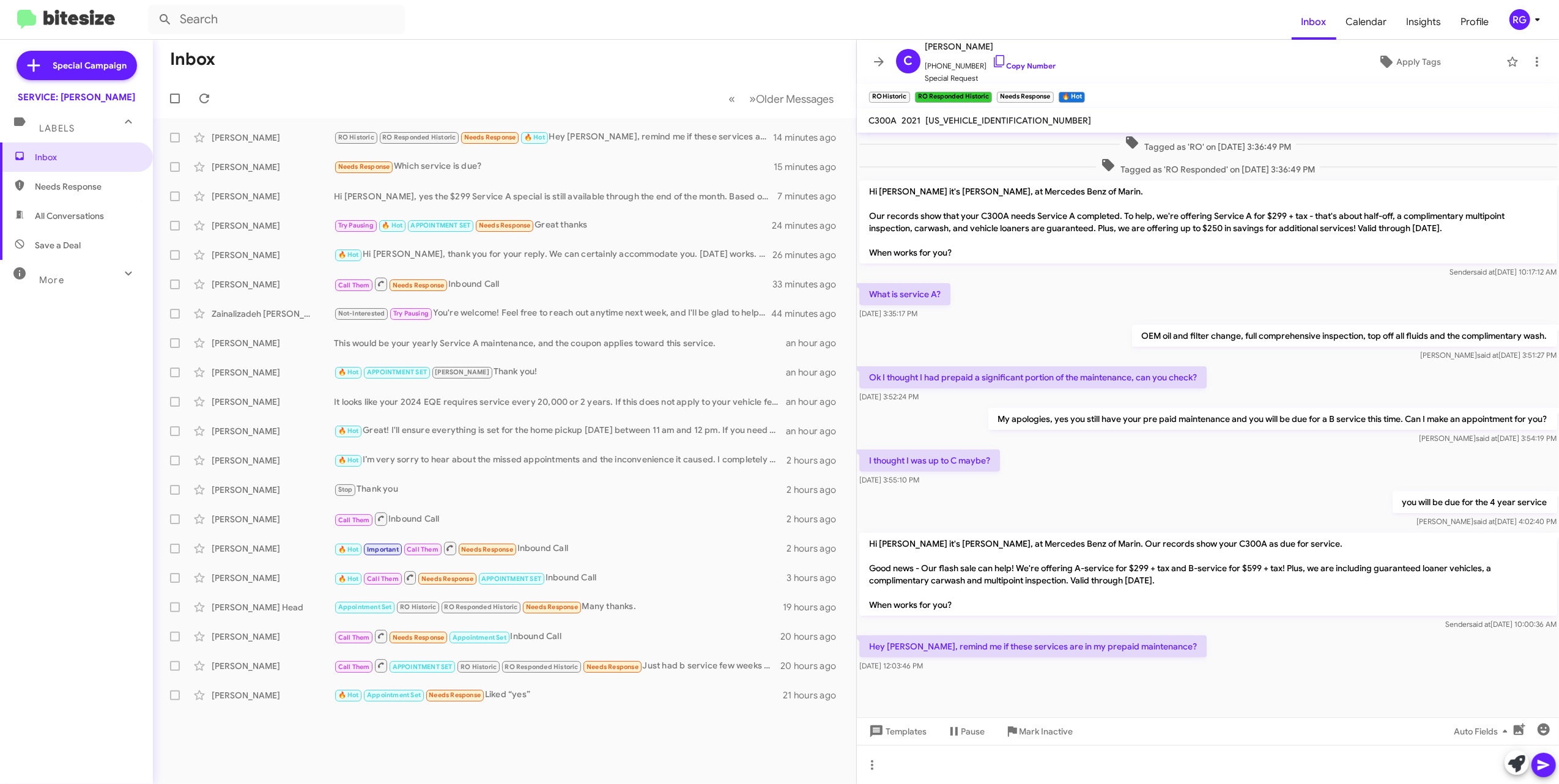
drag, startPoint x: 908, startPoint y: 519, endPoint x: 957, endPoint y: 570, distance: 70.7
click at [840, 519] on div "you will be due for the 4 year service Judith said at May 5, 2025, 4:02:40 PM" at bounding box center [1208, 509] width 703 height 41
click at [840, 769] on div at bounding box center [1208, 764] width 703 height 39
click at [840, 761] on icon at bounding box center [1544, 765] width 15 height 15
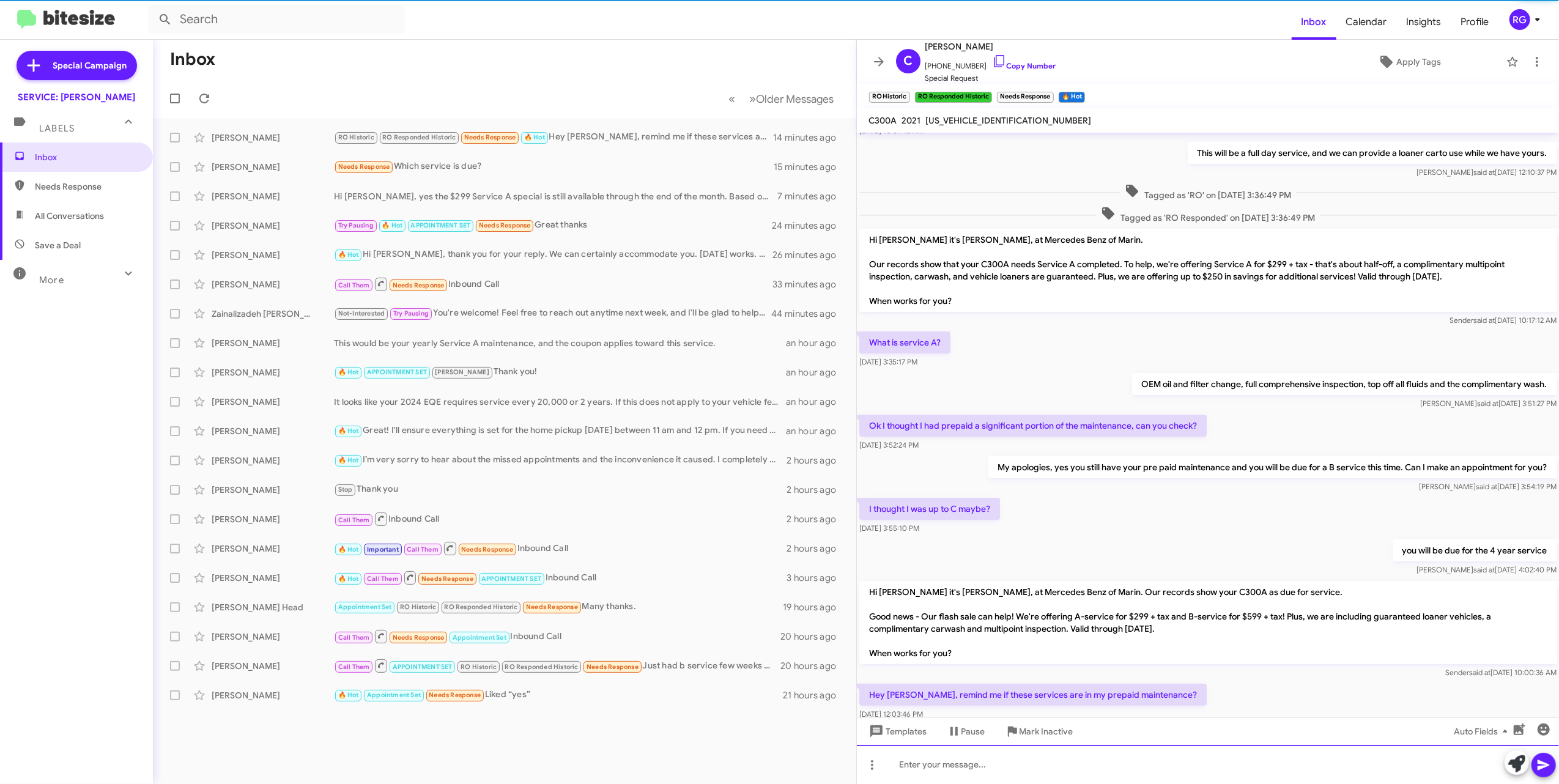
scroll to position [182, 0]
